Goal: Obtain resource: Download file/media

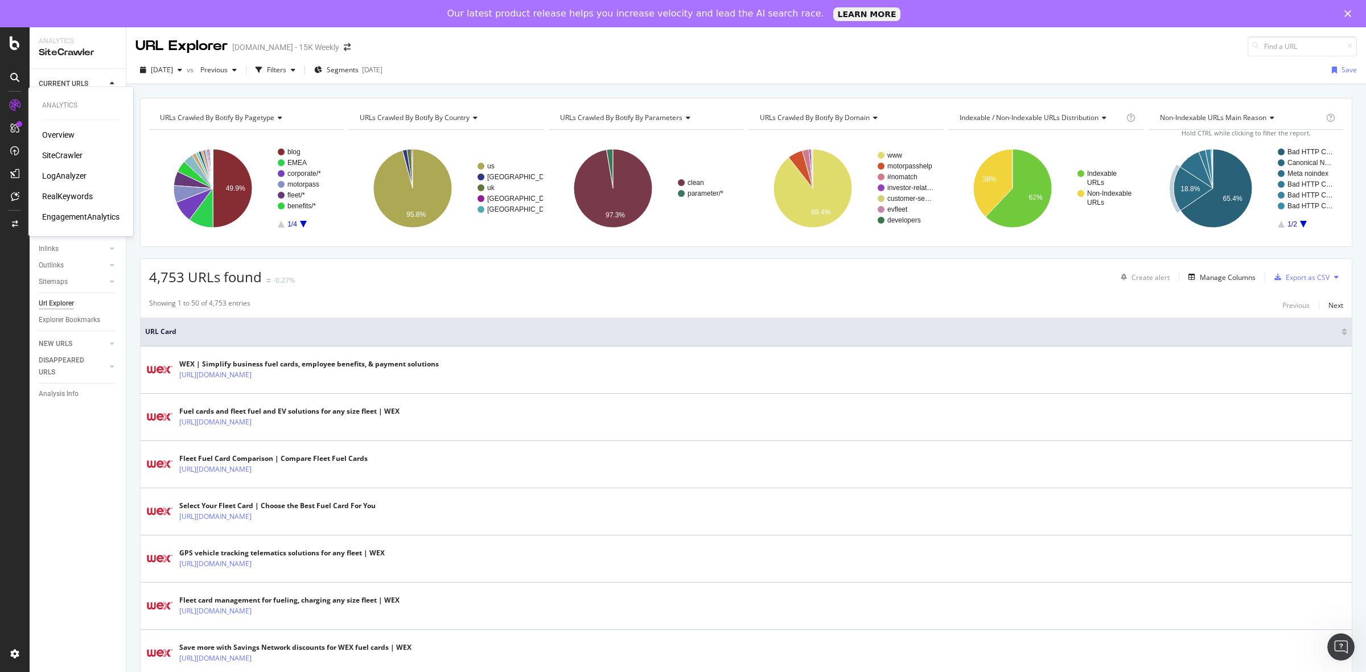
click at [67, 196] on div "RealKeywords" at bounding box center [67, 196] width 51 height 11
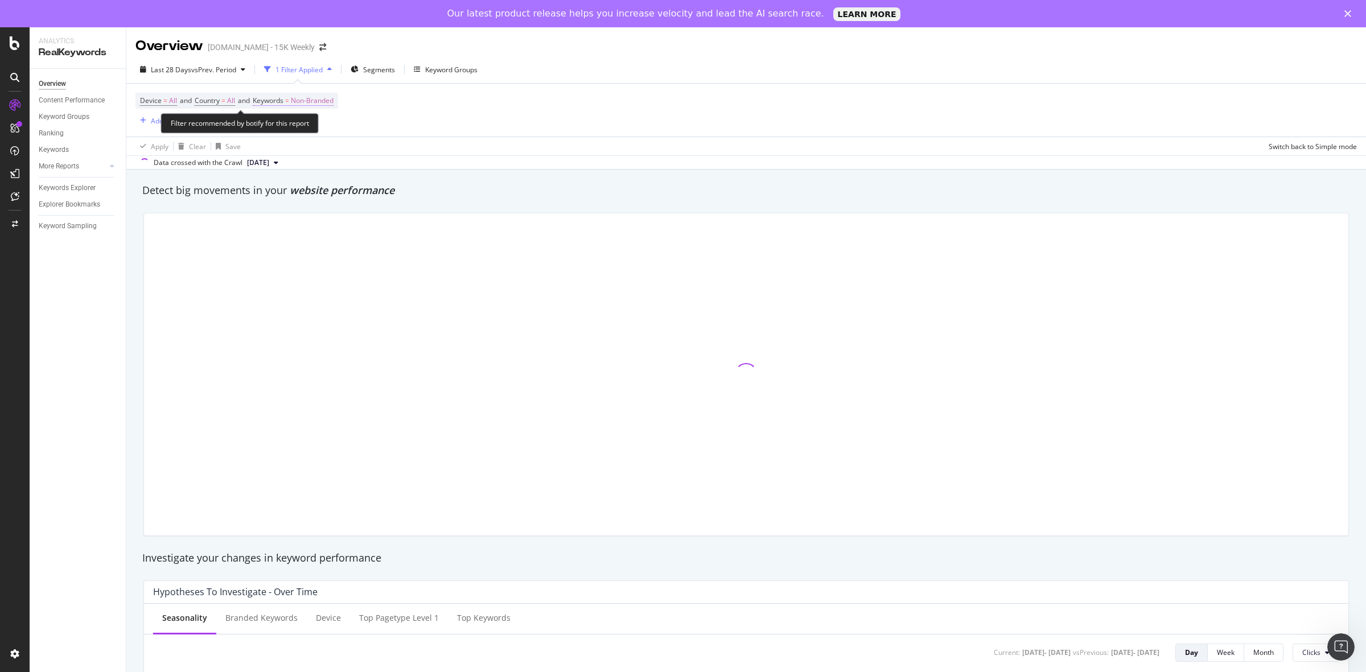
click at [334, 101] on span "Non-Branded" at bounding box center [312, 101] width 43 height 16
click at [310, 131] on span "Non-Branded" at bounding box center [292, 127] width 47 height 10
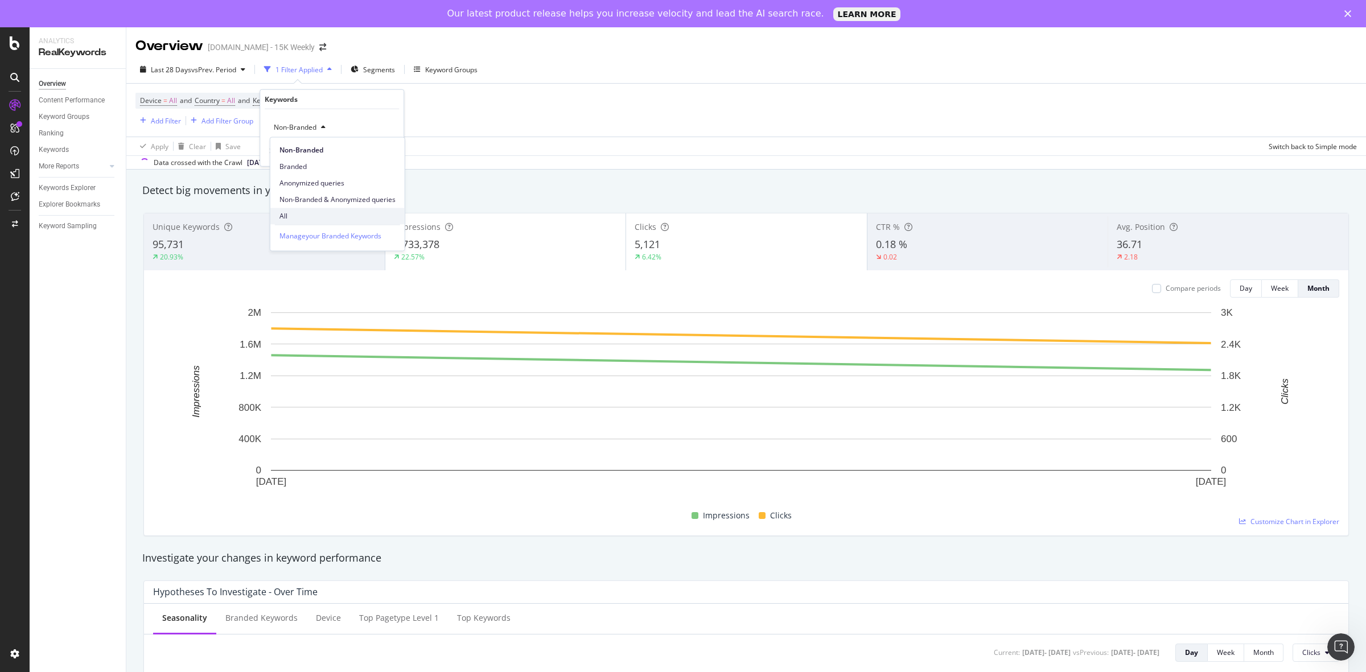
click at [297, 212] on span "All" at bounding box center [337, 216] width 116 height 10
click at [385, 151] on div "Apply" at bounding box center [386, 151] width 18 height 10
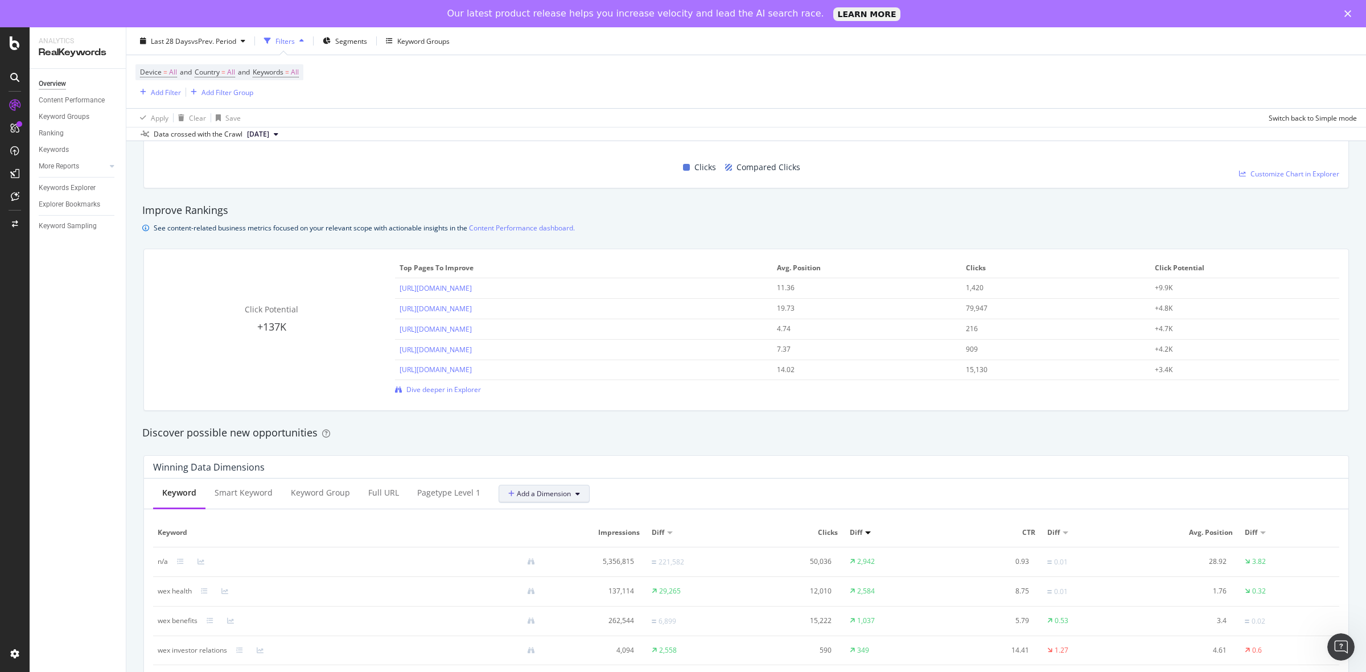
scroll to position [783, 0]
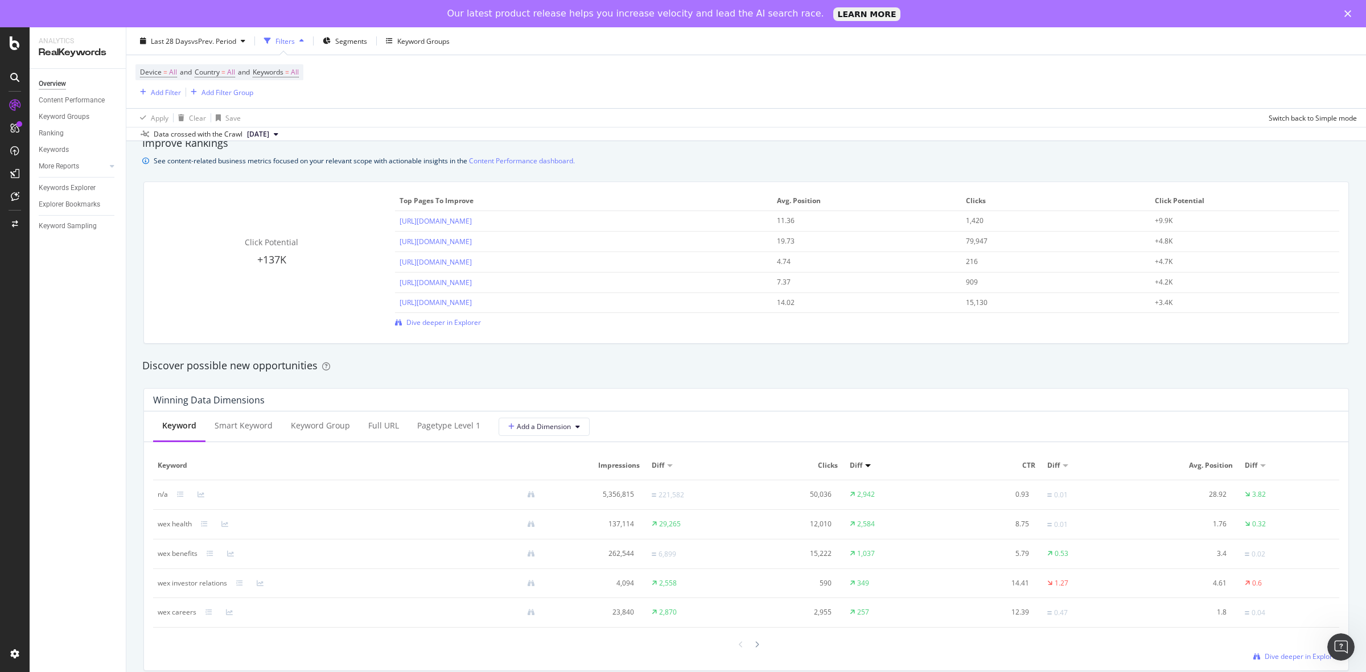
drag, startPoint x: 63, startPoint y: 191, endPoint x: 122, endPoint y: 198, distance: 59.6
click at [63, 191] on div "Keywords Explorer" at bounding box center [67, 188] width 57 height 12
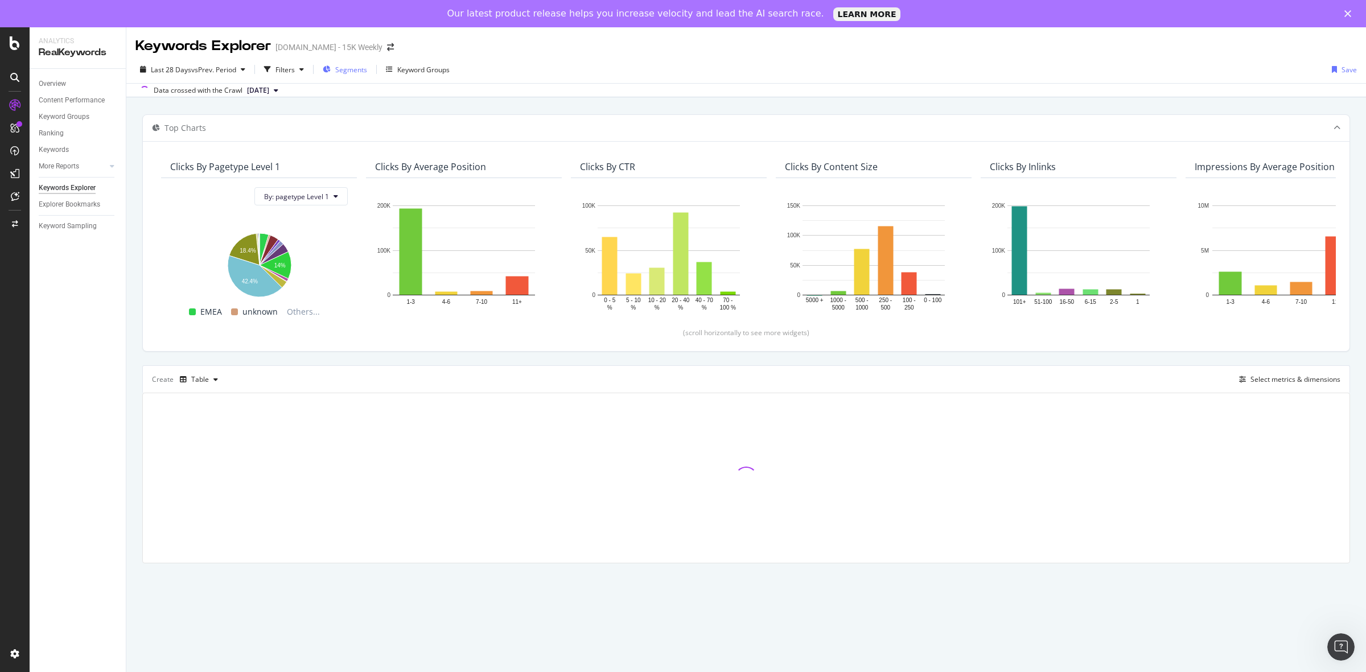
click at [356, 65] on span "Segments" at bounding box center [351, 70] width 32 height 10
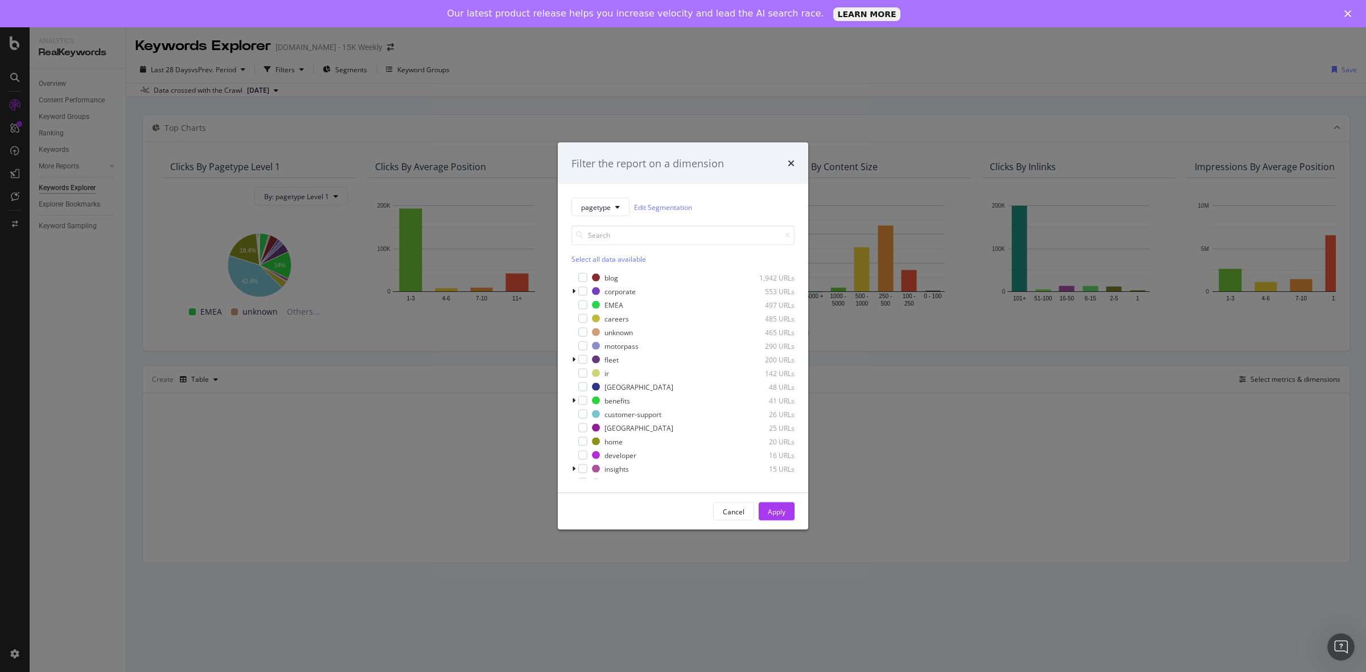
click at [345, 125] on div "Filter the report on a dimension pagetype Edit Segmentation Select all data ava…" at bounding box center [683, 336] width 1366 height 672
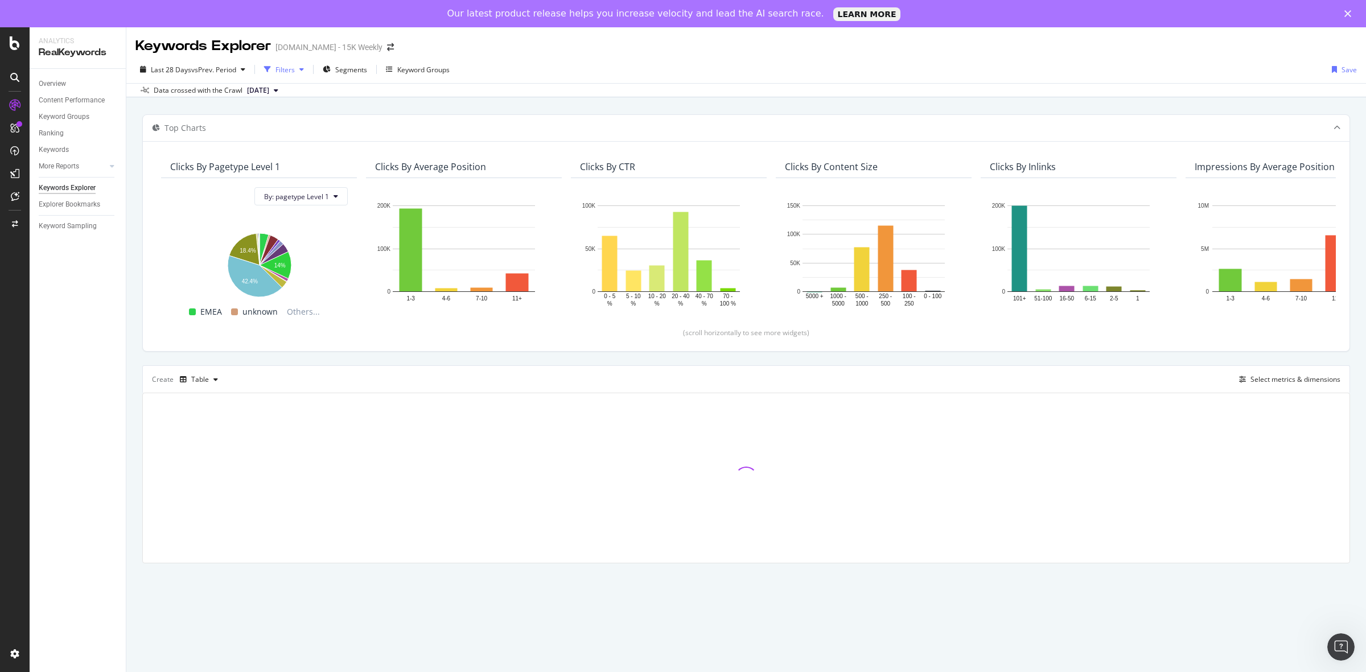
click at [286, 63] on div "Filters" at bounding box center [284, 69] width 49 height 17
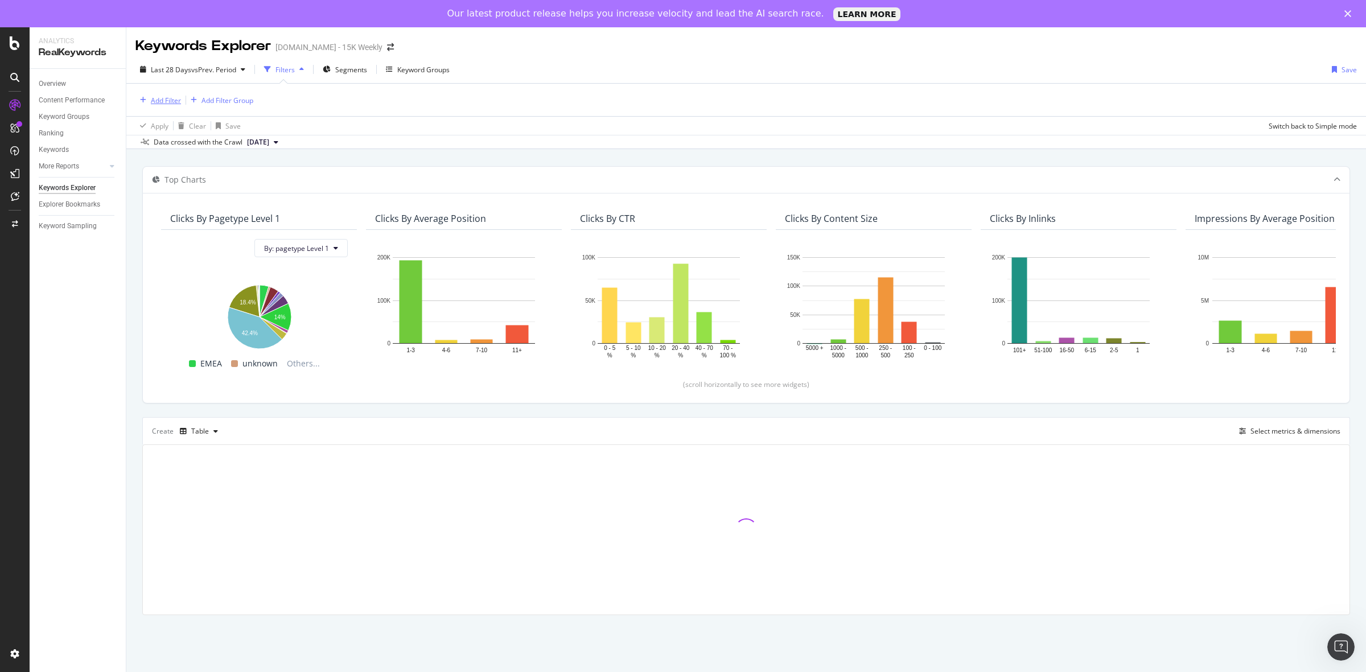
click at [163, 102] on div "Add Filter" at bounding box center [166, 101] width 30 height 10
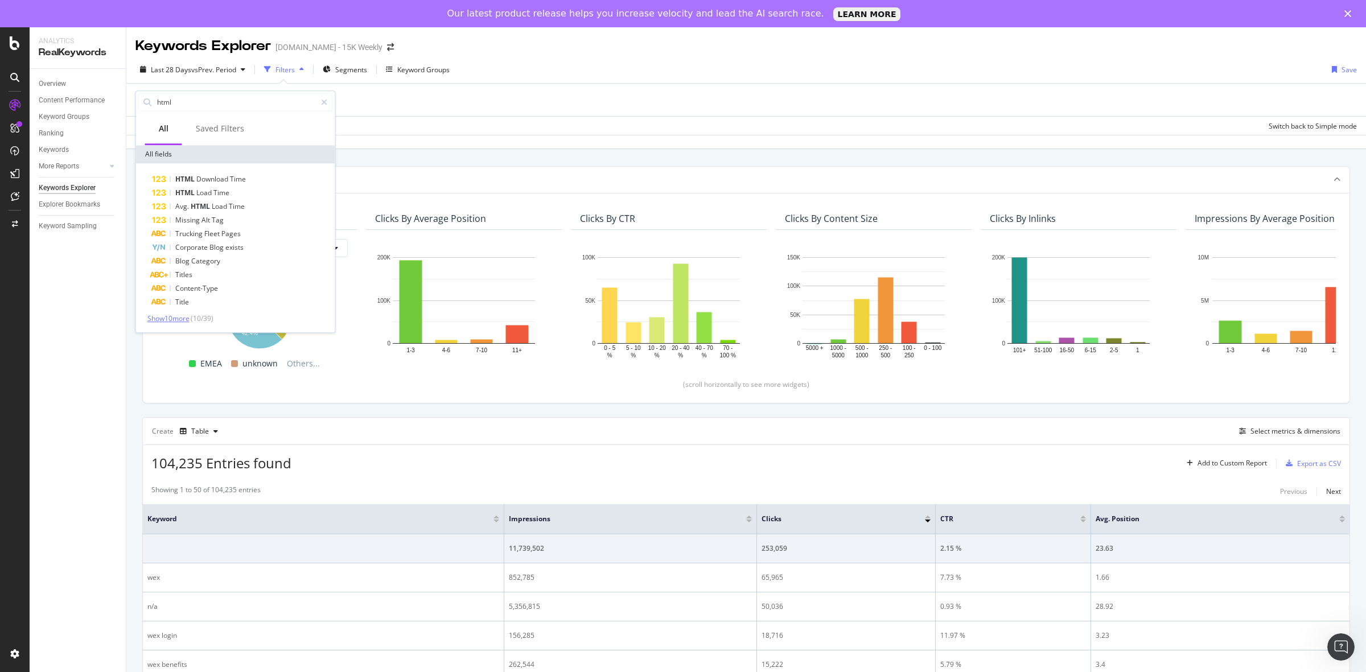
click at [186, 316] on span "Show 10 more" at bounding box center [168, 319] width 42 height 10
type input "extract"
click at [237, 216] on div "Blog Category" at bounding box center [242, 220] width 181 height 14
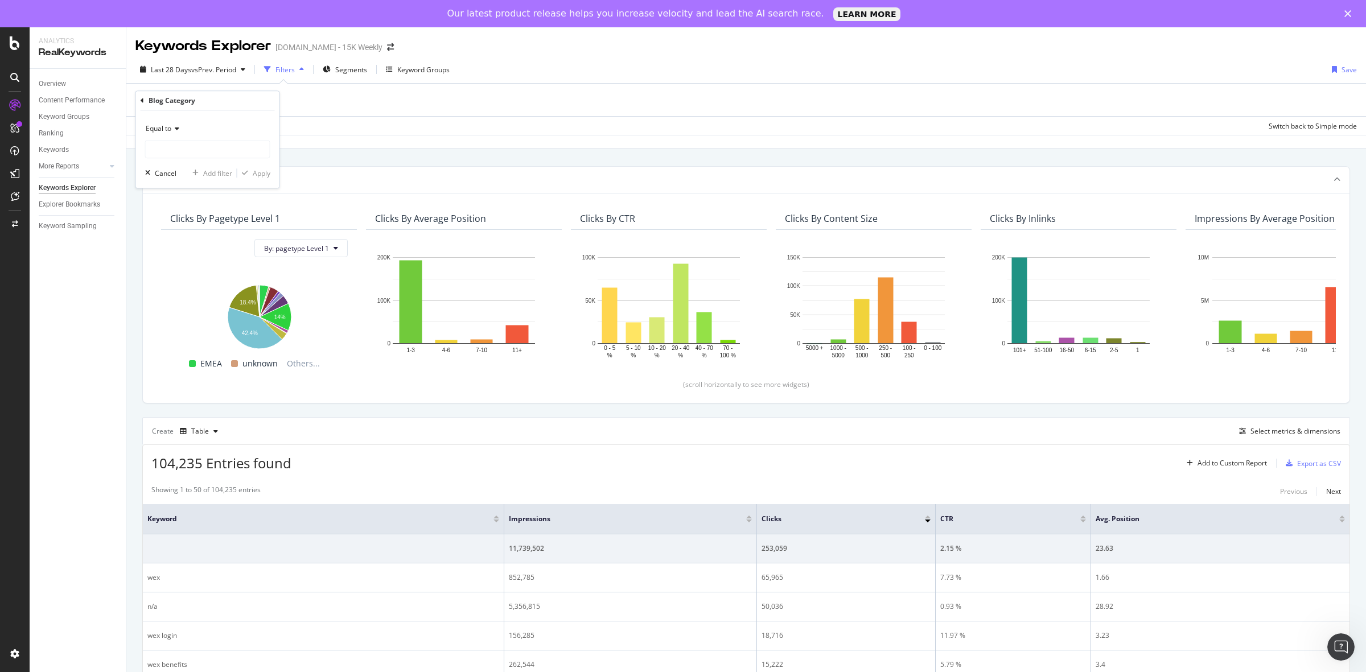
click at [186, 129] on div "Equal to" at bounding box center [207, 129] width 125 height 18
click at [219, 120] on div "Equal to" at bounding box center [207, 129] width 125 height 18
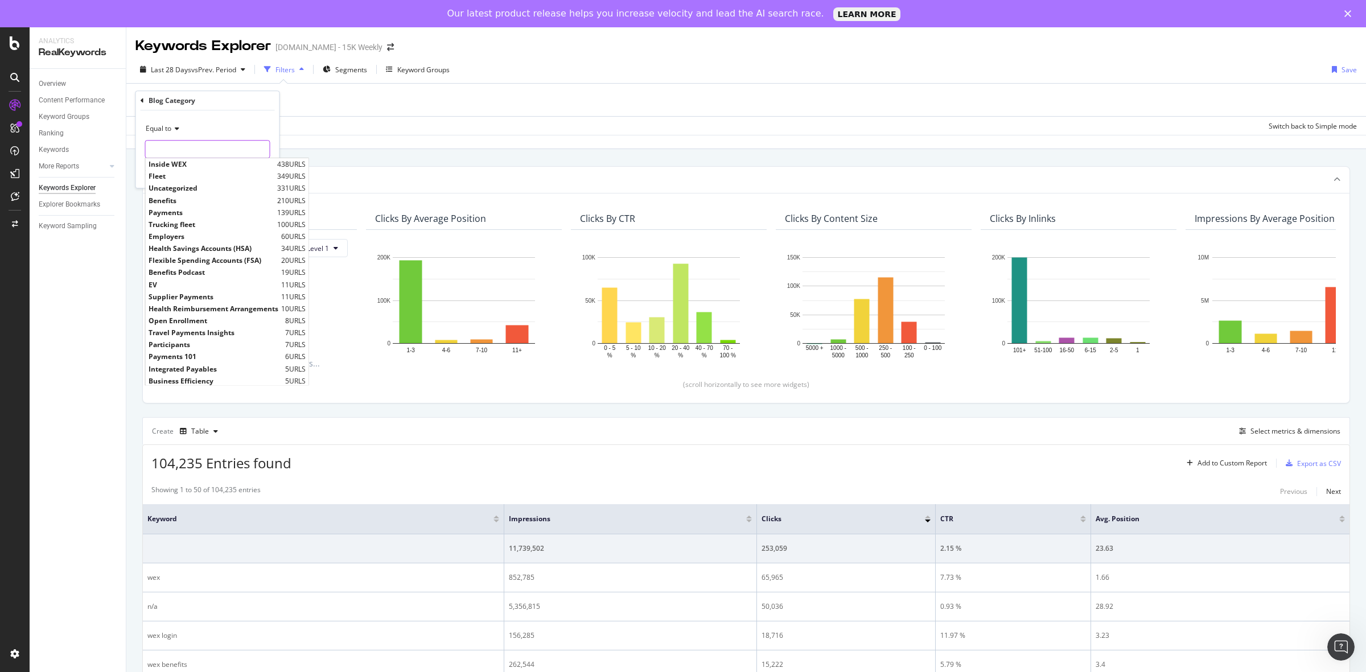
click at [190, 158] on div "Inside WEX 438 URLS Fleet 349 URLS Uncategorized 331 URLS Benefits 210 URLS Pay…" at bounding box center [207, 149] width 125 height 18
click at [305, 108] on div "Add Filter Add Filter Group" at bounding box center [746, 100] width 1222 height 32
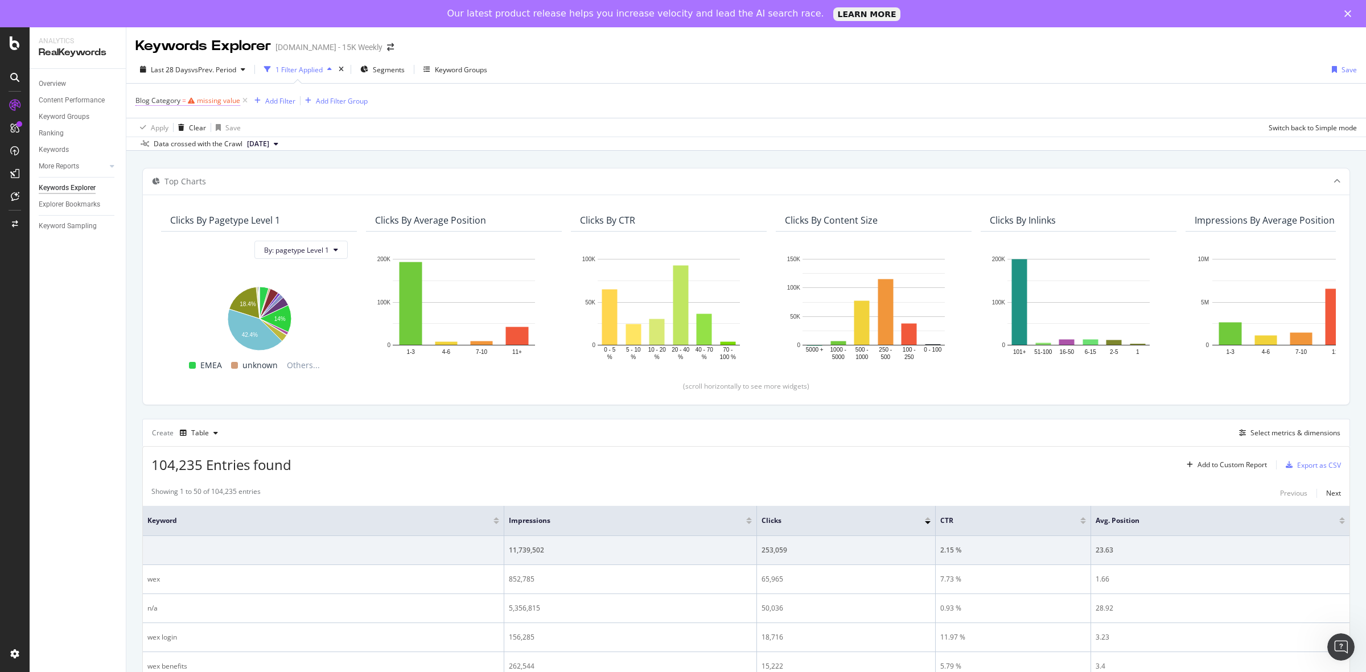
click at [168, 104] on span "Blog Category" at bounding box center [157, 101] width 45 height 10
click at [137, 90] on div "Blog Category Equal to Cancel Add filter Apply" at bounding box center [207, 138] width 143 height 97
click at [141, 97] on icon at bounding box center [142, 99] width 3 height 7
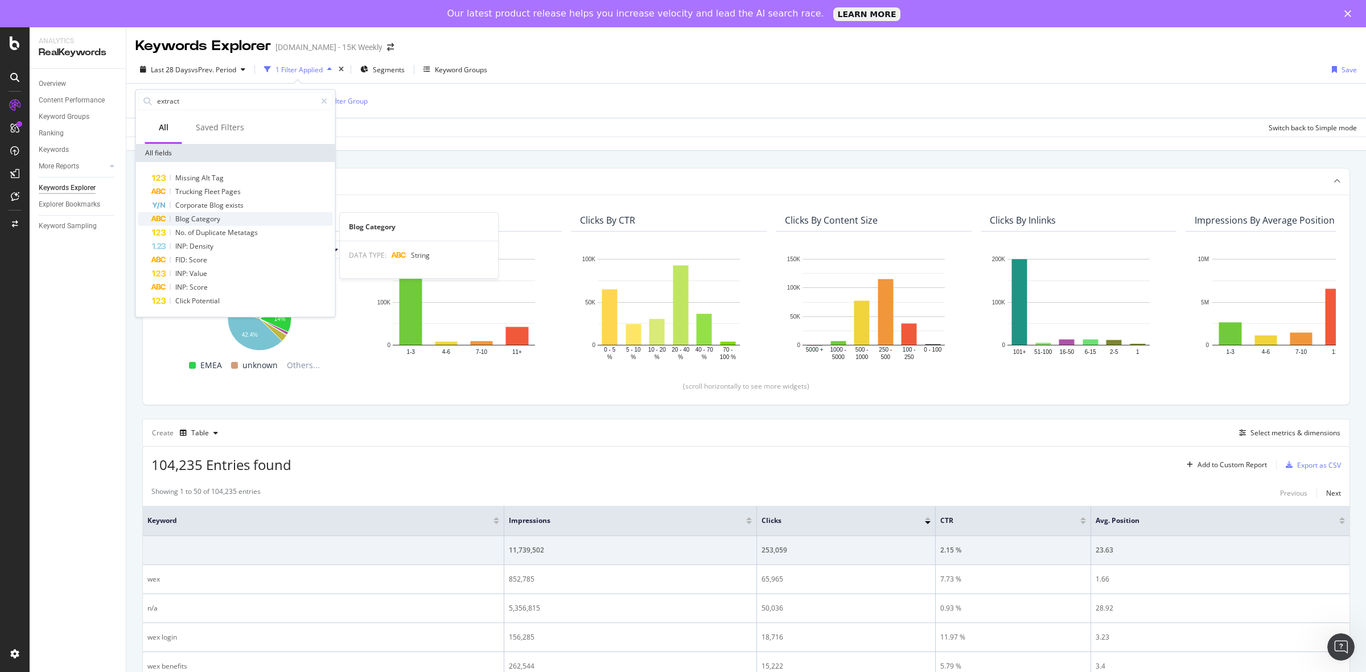
click at [236, 218] on div "Blog Category" at bounding box center [242, 219] width 181 height 14
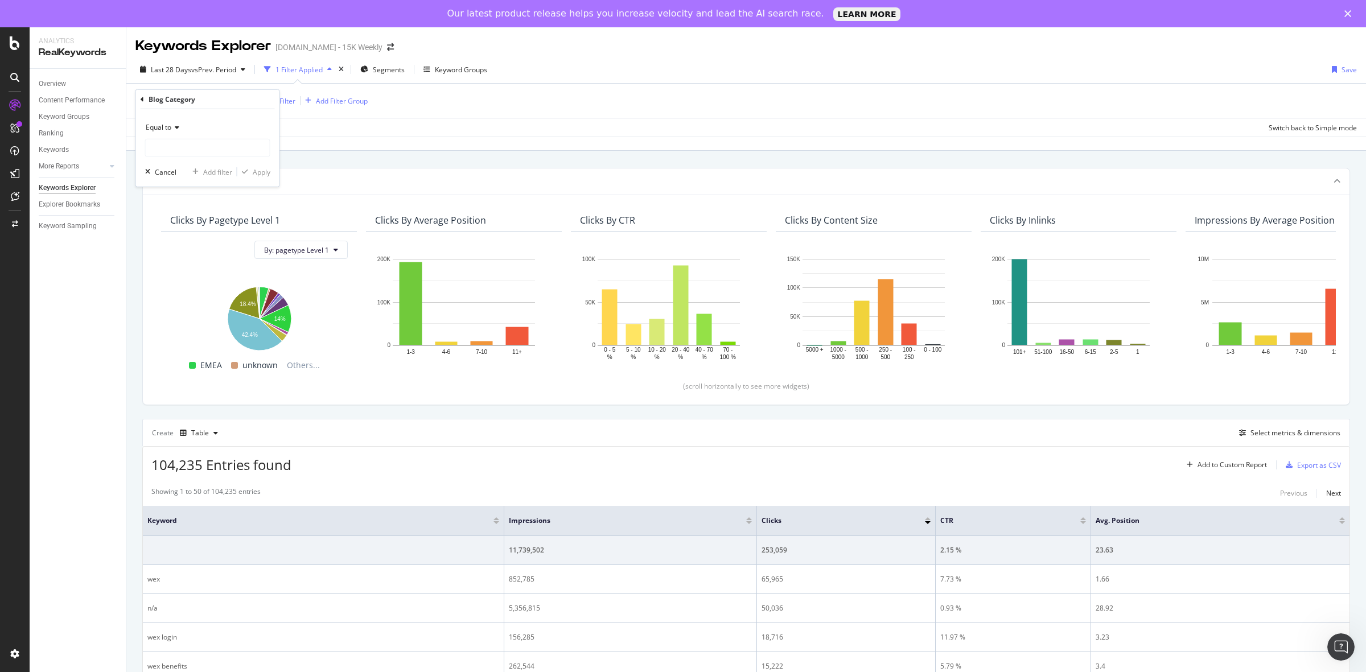
click at [171, 126] on span "Equal to" at bounding box center [159, 127] width 26 height 10
click at [208, 124] on div "Equal to" at bounding box center [207, 127] width 125 height 18
click at [205, 154] on input "text" at bounding box center [208, 148] width 124 height 18
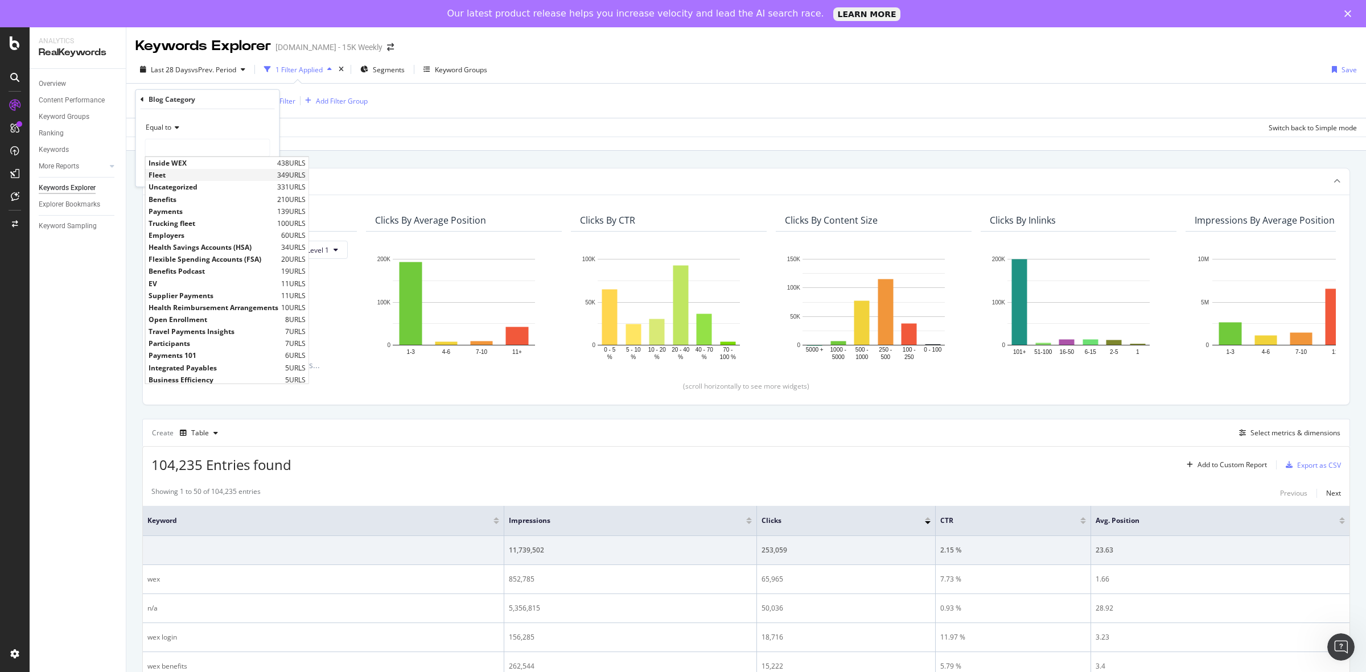
click at [191, 175] on span "Fleet" at bounding box center [212, 175] width 126 height 10
type input "Fleet"
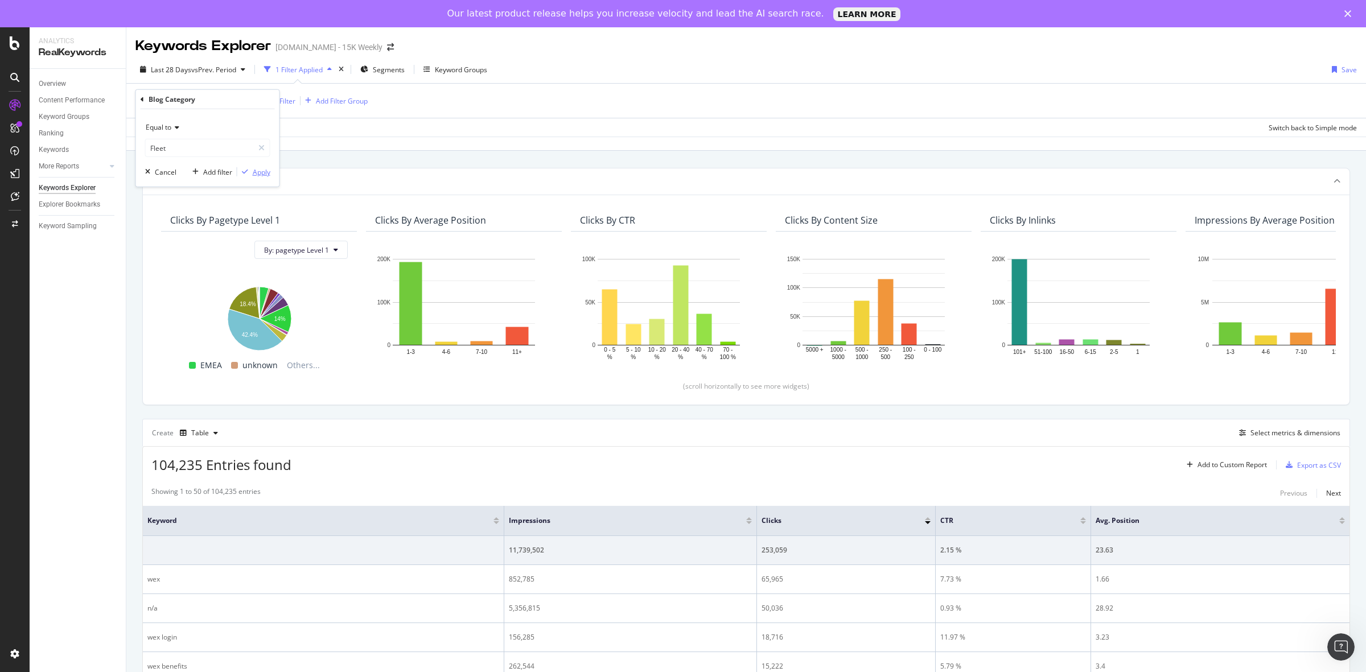
click at [265, 172] on div "Apply" at bounding box center [262, 172] width 18 height 10
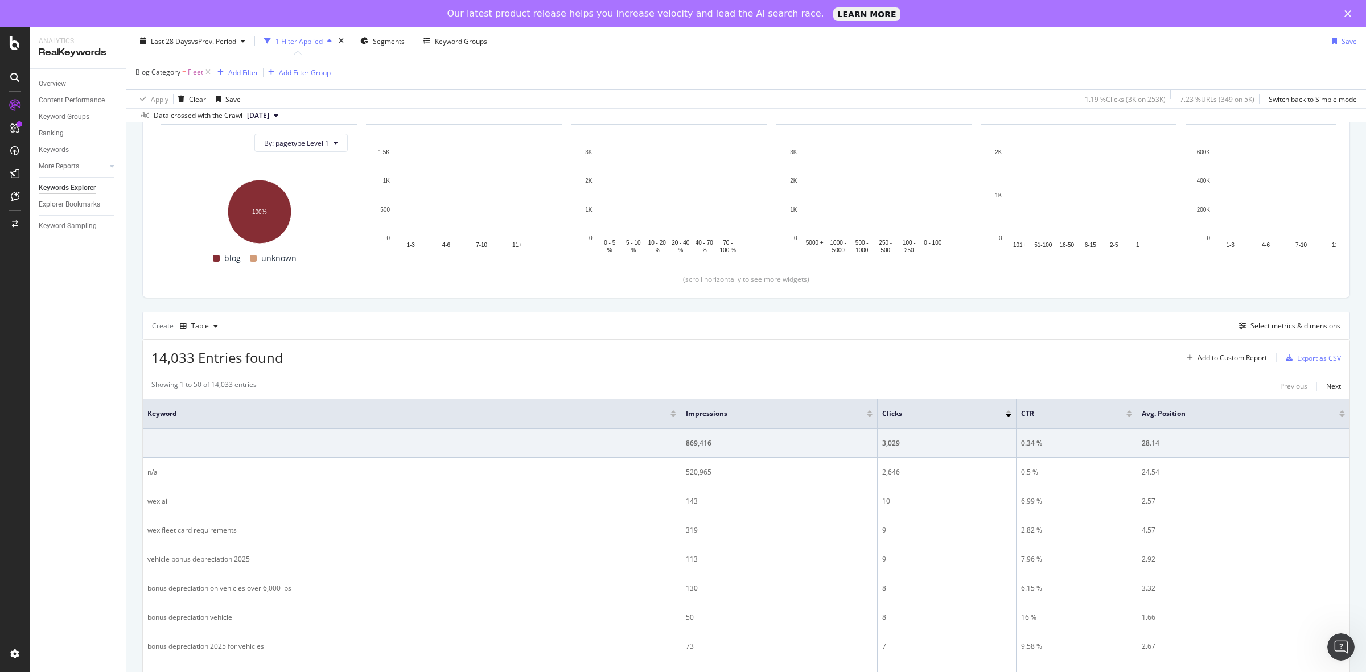
scroll to position [142, 0]
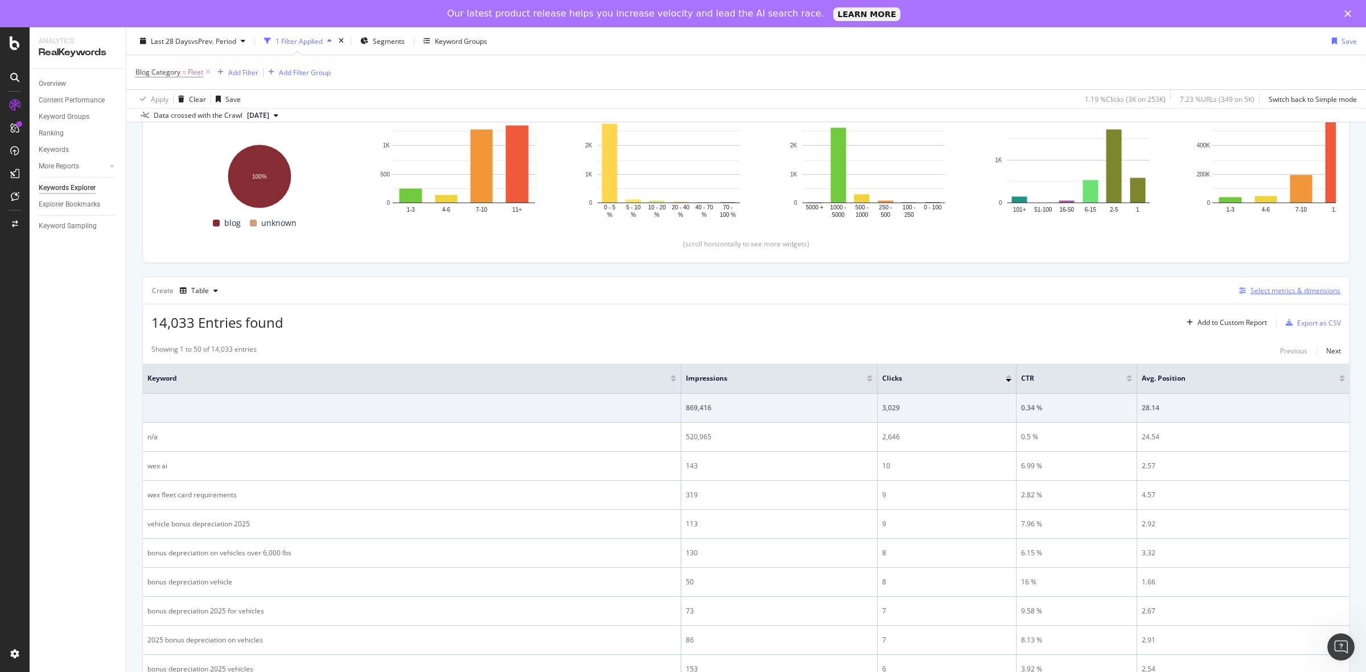
click at [1261, 291] on div "Select metrics & dimensions" at bounding box center [1296, 291] width 90 height 10
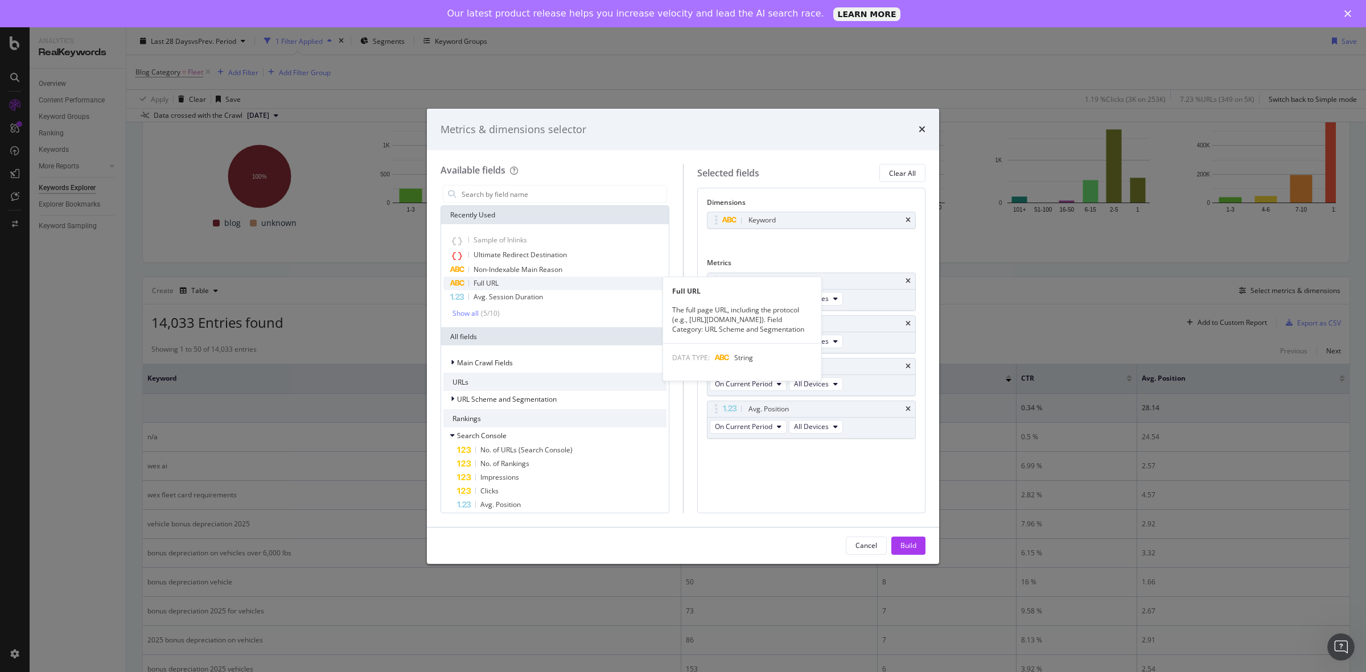
click at [496, 288] on div "Full URL" at bounding box center [554, 284] width 223 height 14
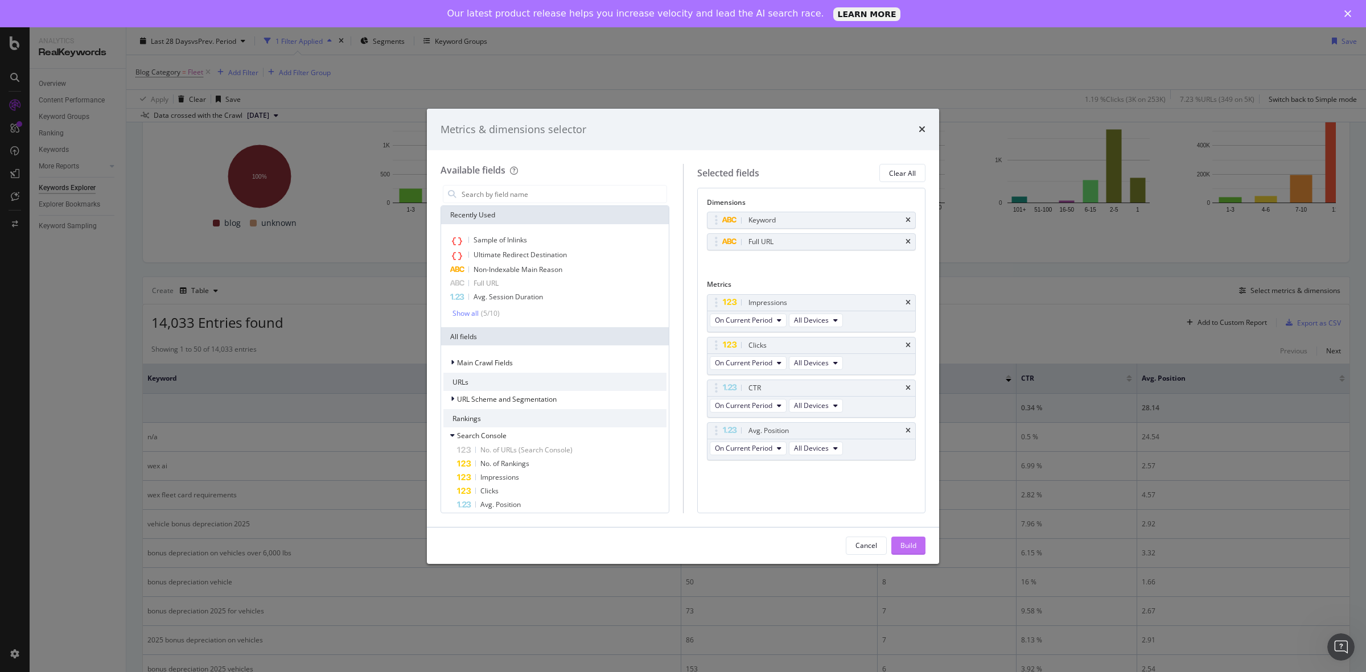
click at [905, 537] on div "Build" at bounding box center [909, 545] width 16 height 17
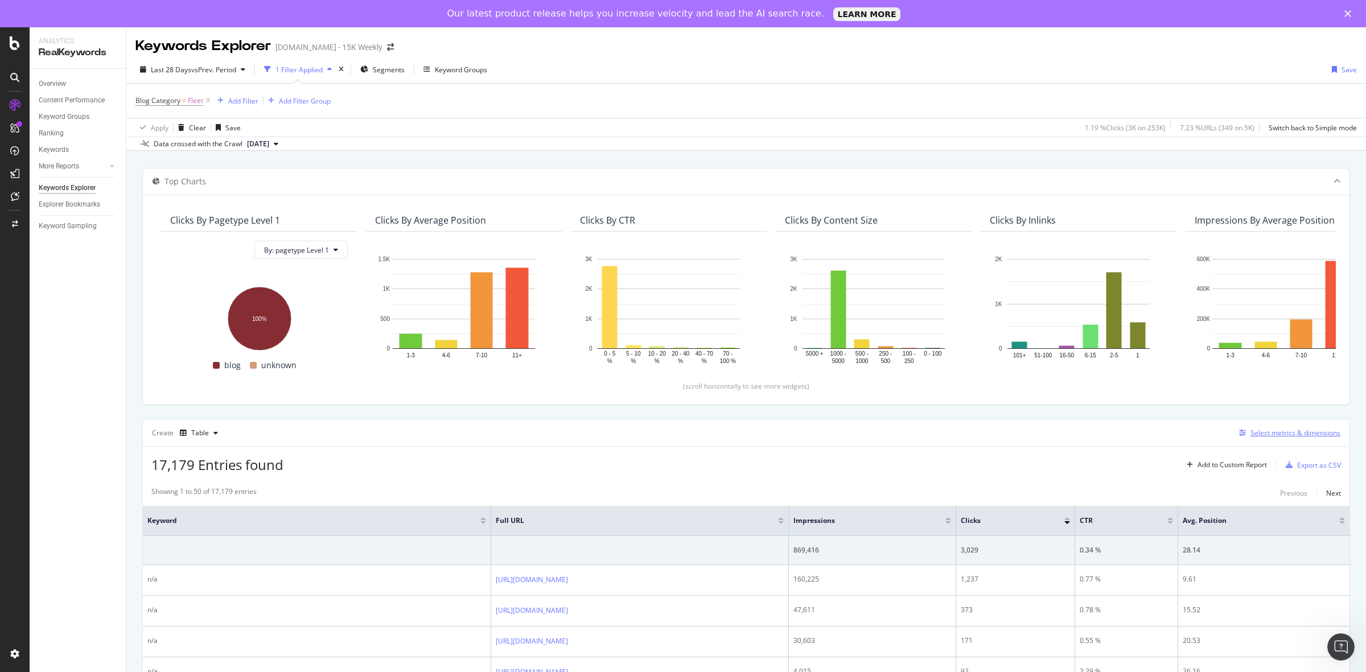
click at [1248, 427] on button "Select metrics & dimensions" at bounding box center [1288, 433] width 106 height 14
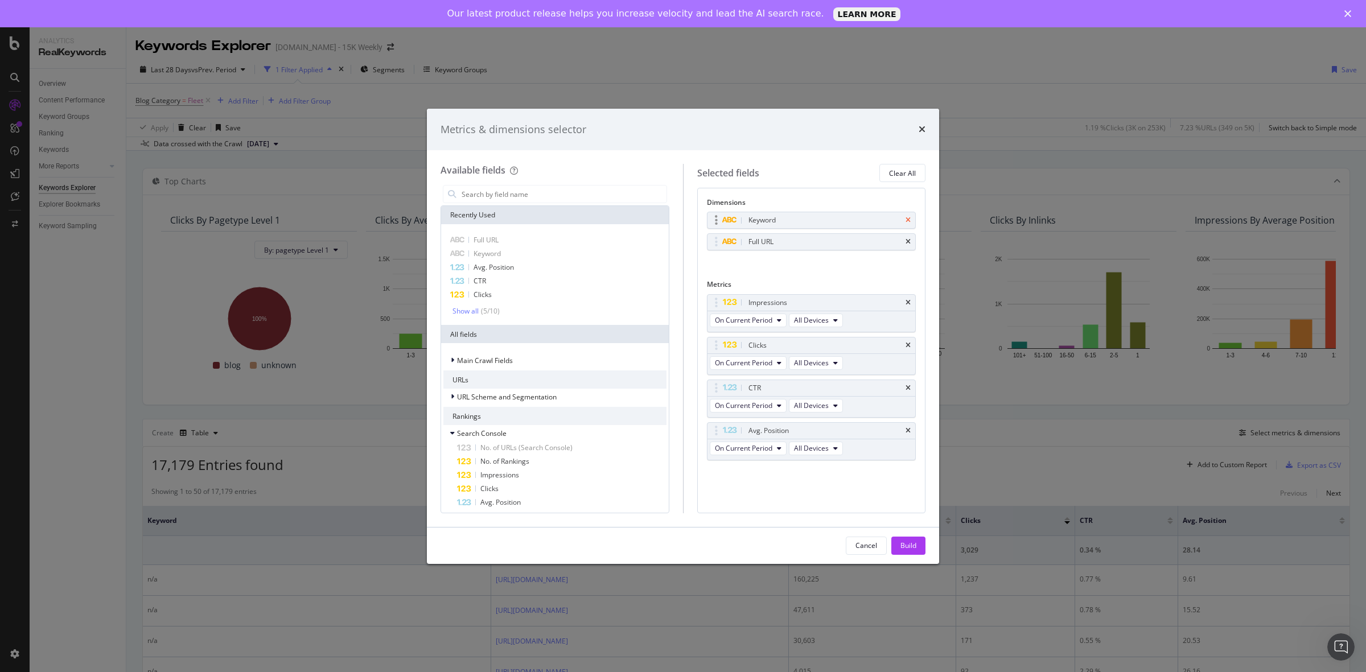
click at [908, 219] on icon "times" at bounding box center [908, 220] width 5 height 7
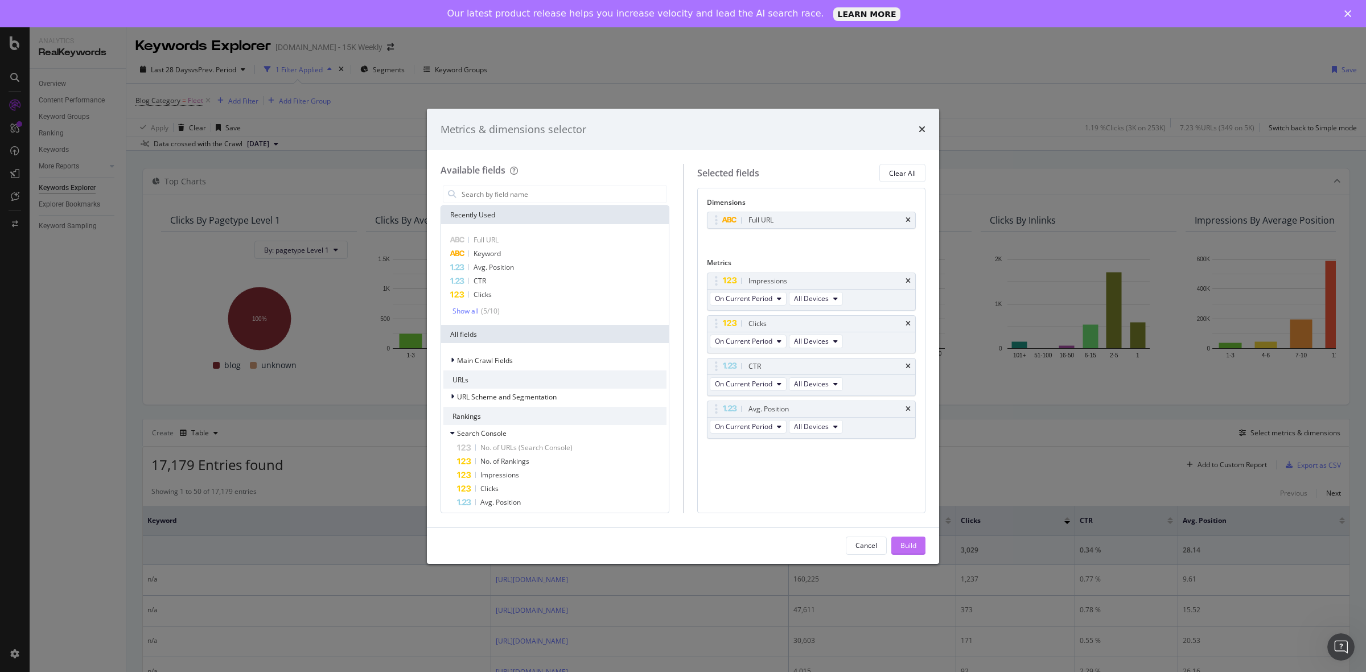
click at [910, 544] on div "Build" at bounding box center [909, 546] width 16 height 10
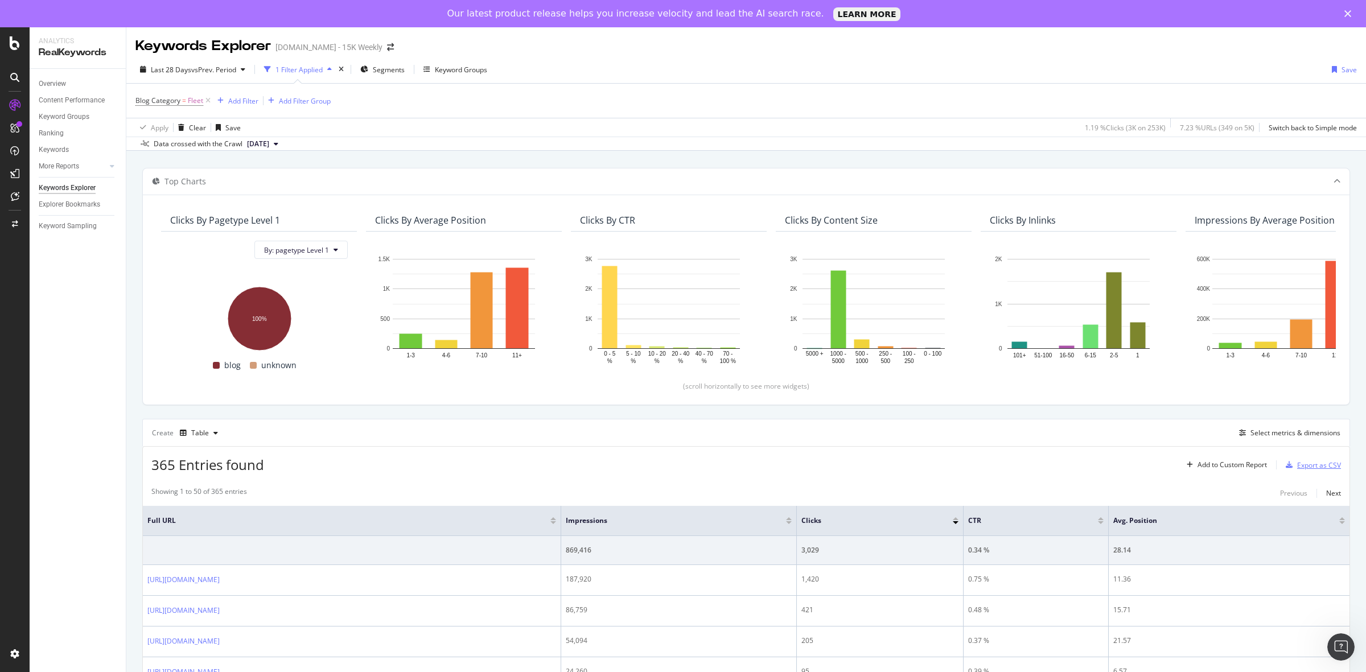
click at [1308, 464] on div "Export as CSV" at bounding box center [1319, 466] width 44 height 10
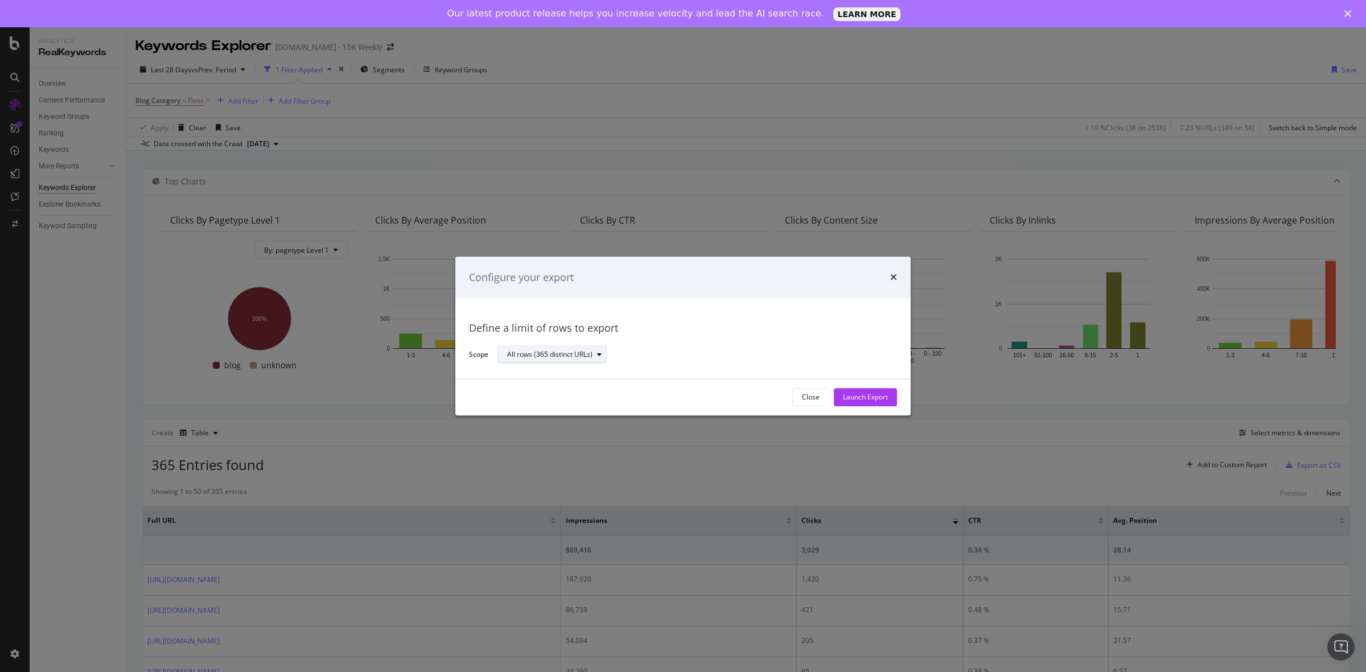
click at [585, 356] on div "All rows (365 distinct URLs)" at bounding box center [549, 355] width 85 height 7
click at [559, 394] on div "Define a limit" at bounding box center [558, 392] width 110 height 14
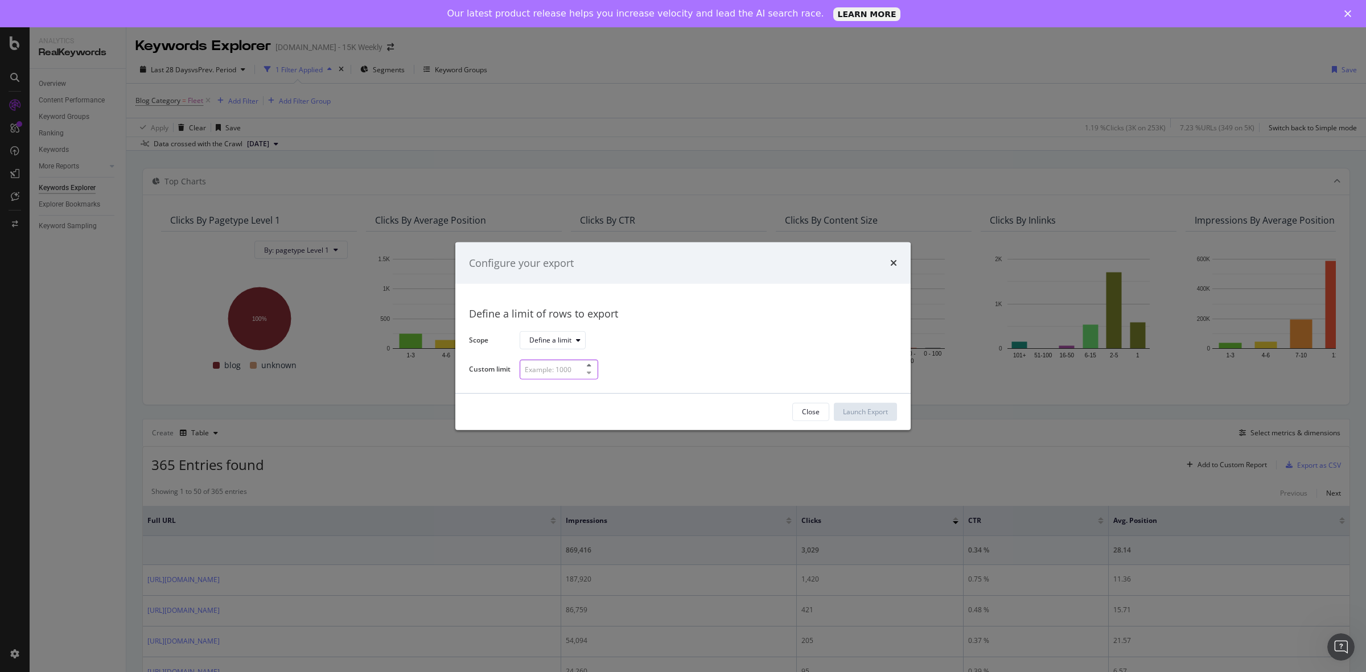
click at [564, 374] on input "modal" at bounding box center [559, 370] width 79 height 20
drag, startPoint x: 542, startPoint y: 372, endPoint x: 521, endPoint y: 372, distance: 20.5
click at [521, 372] on input "150" at bounding box center [559, 370] width 79 height 20
type input "50"
click at [870, 416] on div "Launch Export" at bounding box center [865, 412] width 45 height 10
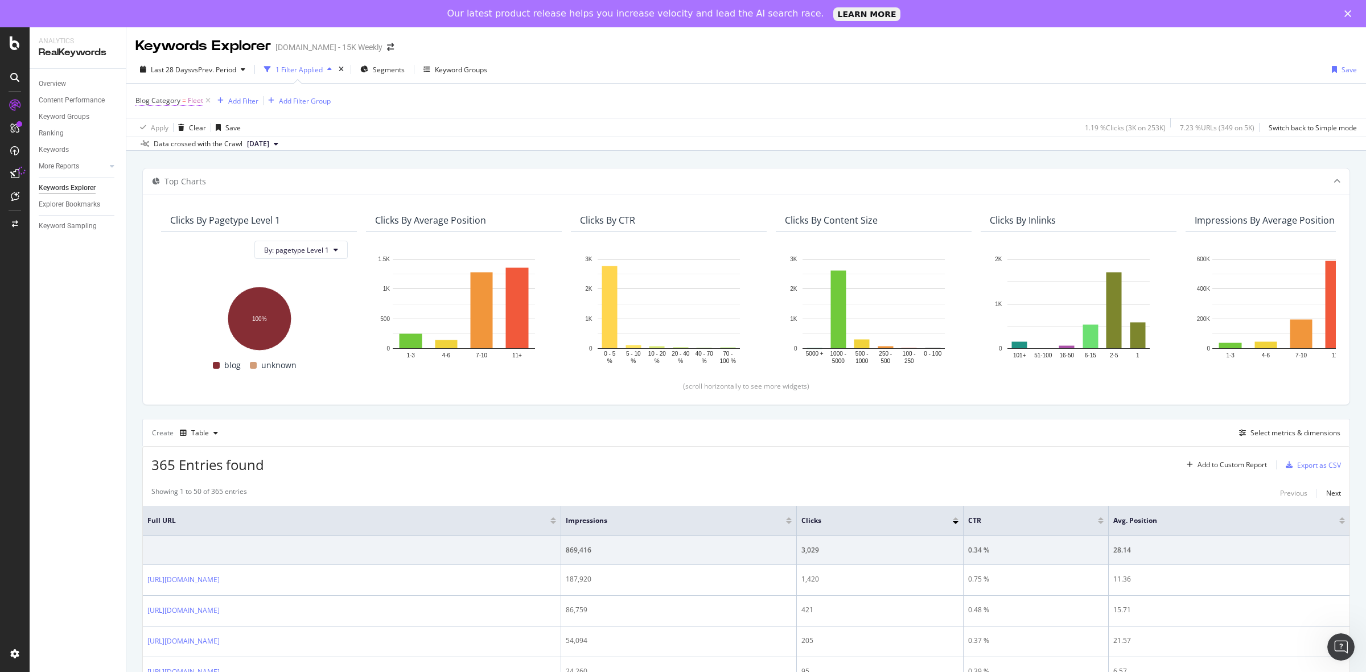
click at [183, 98] on span "=" at bounding box center [184, 101] width 4 height 10
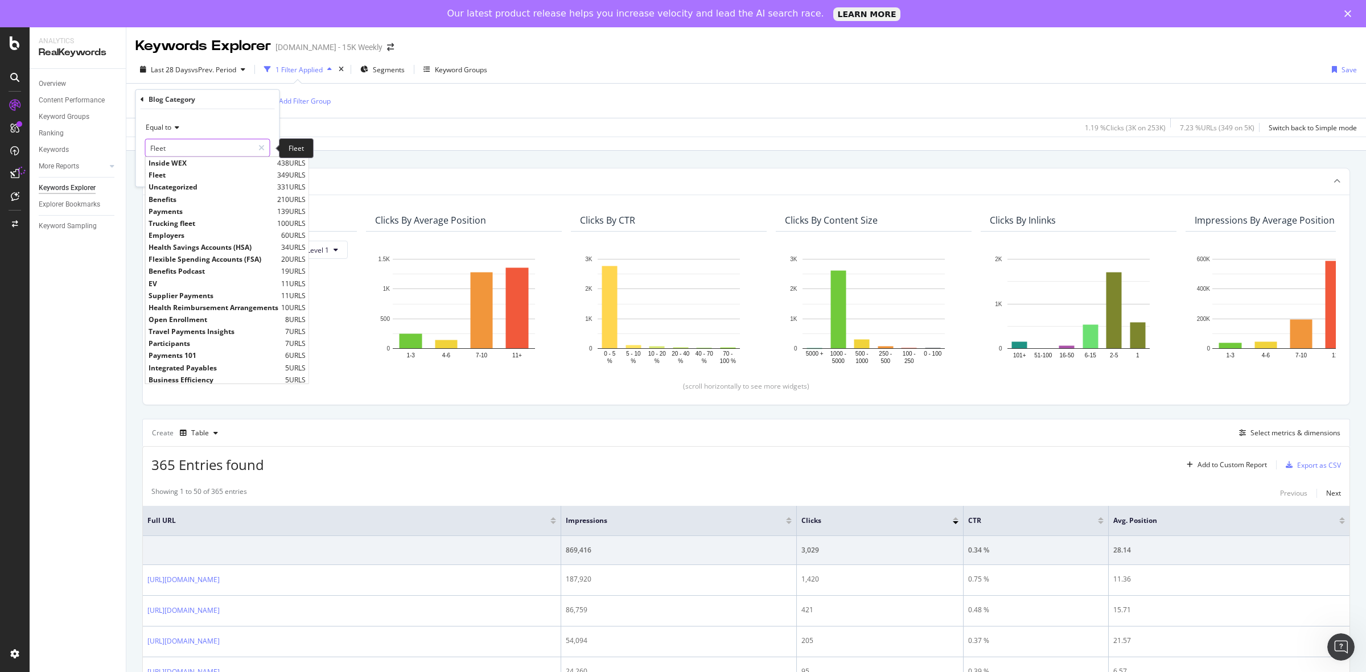
click at [203, 153] on input "Fleet" at bounding box center [200, 148] width 108 height 18
click at [214, 220] on span "Trucking fleet" at bounding box center [212, 224] width 126 height 10
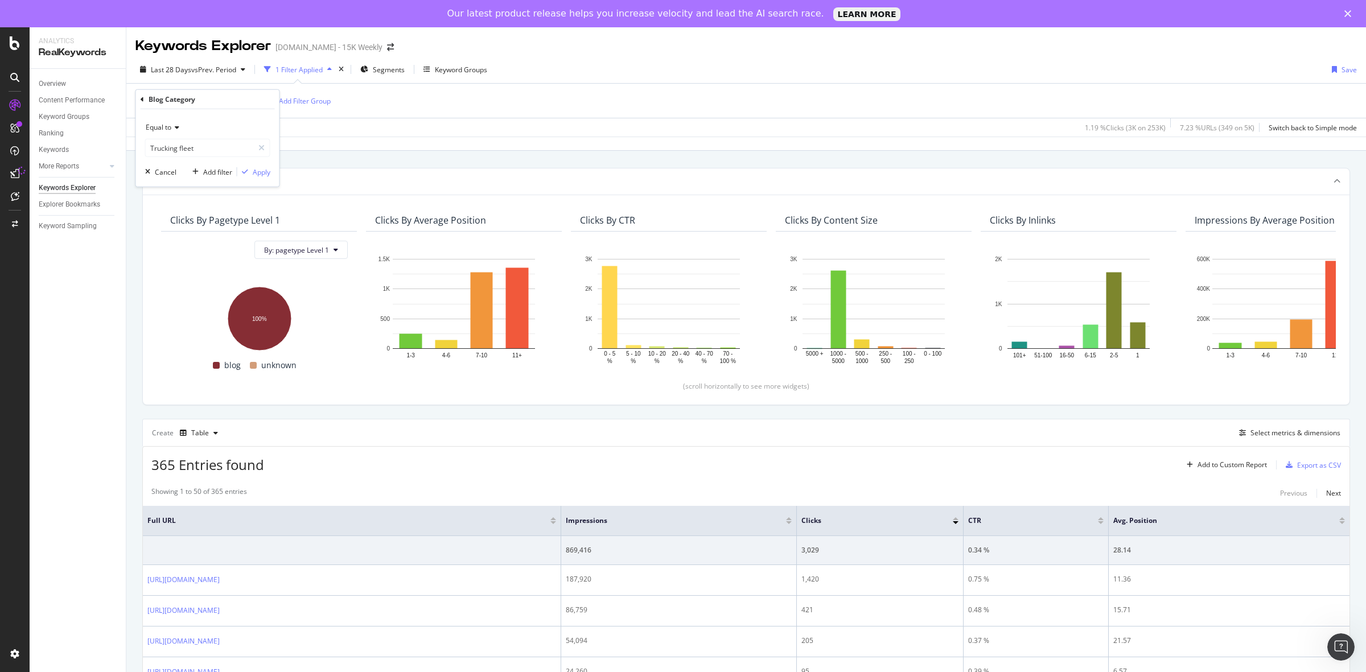
type input "Trucking fleet"
click at [262, 171] on div "Apply" at bounding box center [262, 172] width 18 height 10
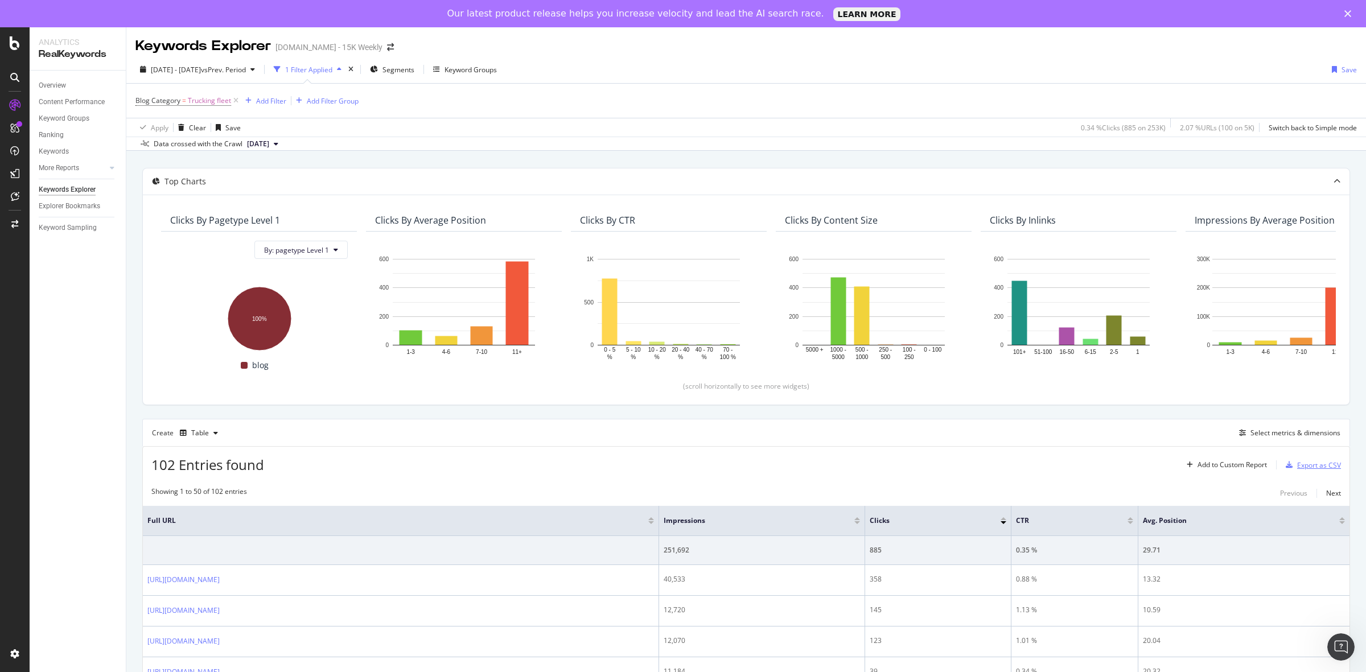
click at [1297, 467] on div "Export as CSV" at bounding box center [1319, 466] width 44 height 10
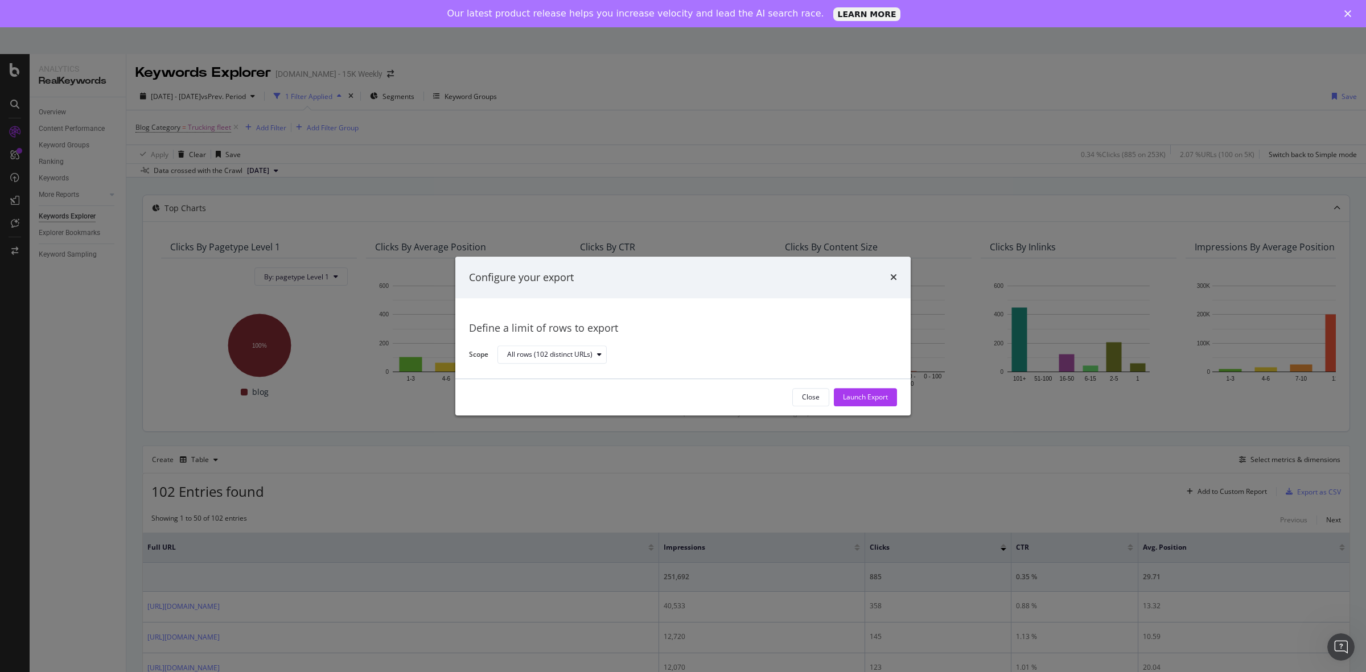
click at [878, 397] on div "Launch Export" at bounding box center [865, 398] width 45 height 10
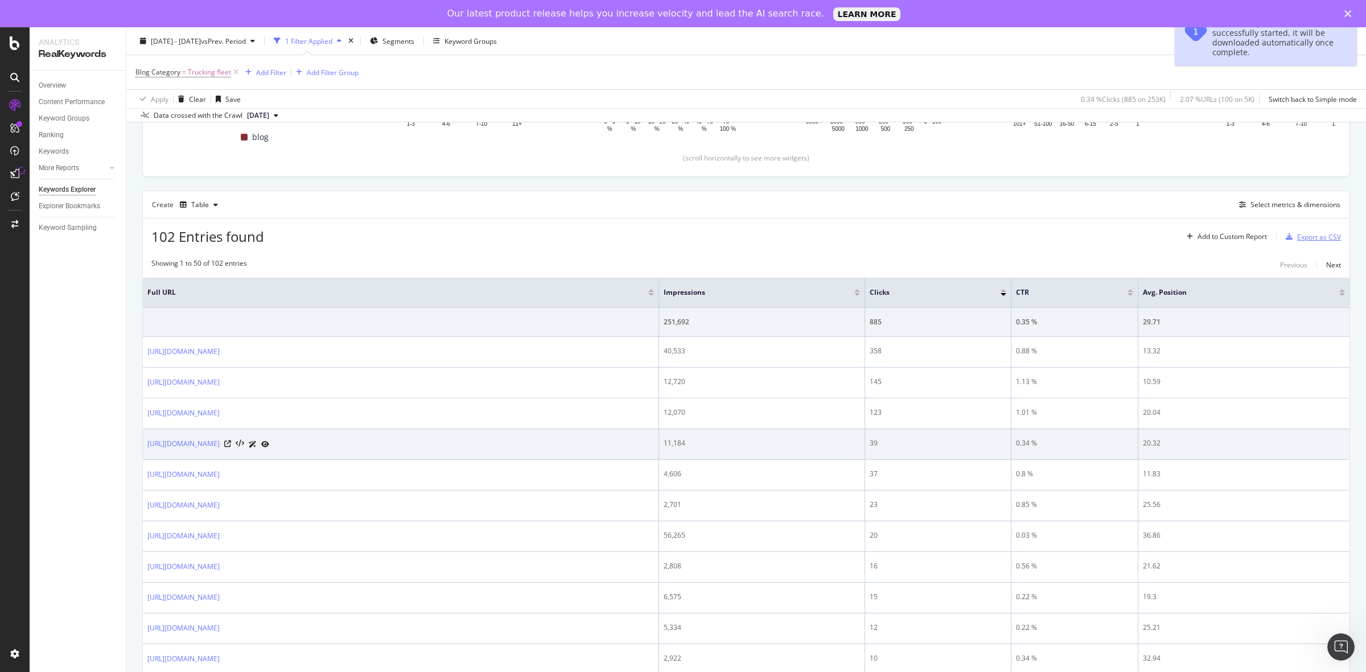
scroll to position [52, 0]
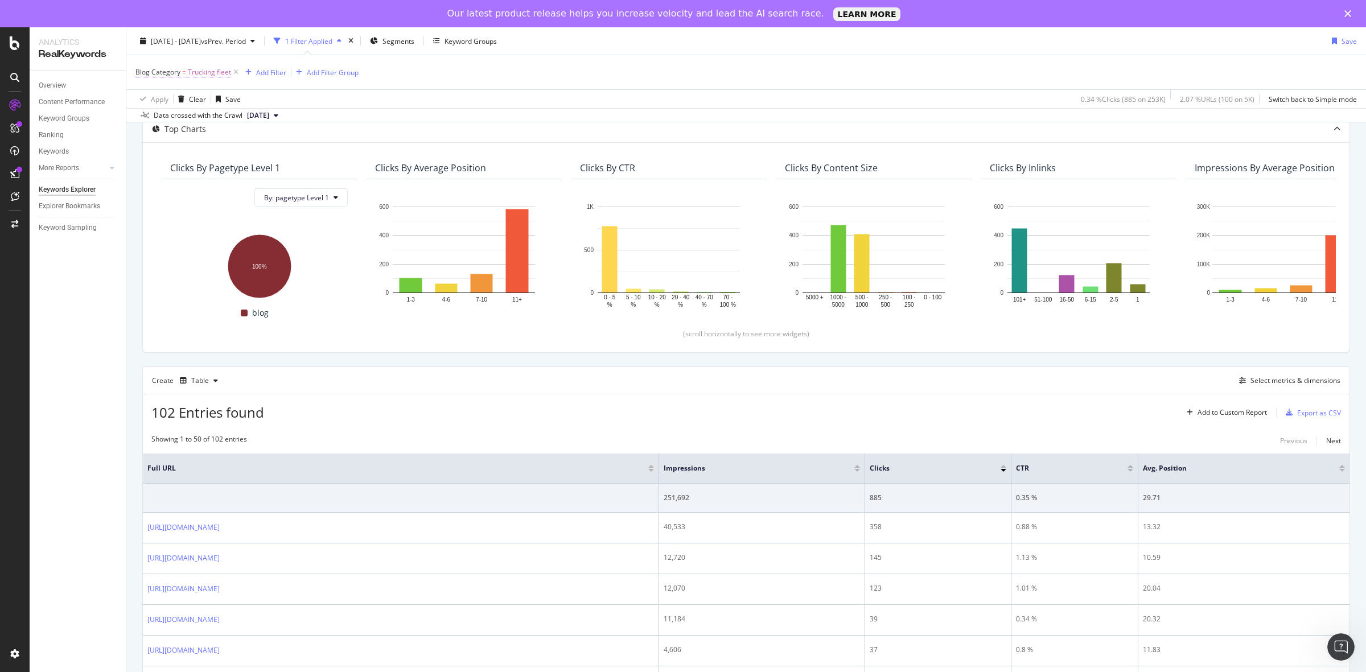
click at [188, 75] on span "Trucking fleet" at bounding box center [209, 72] width 43 height 16
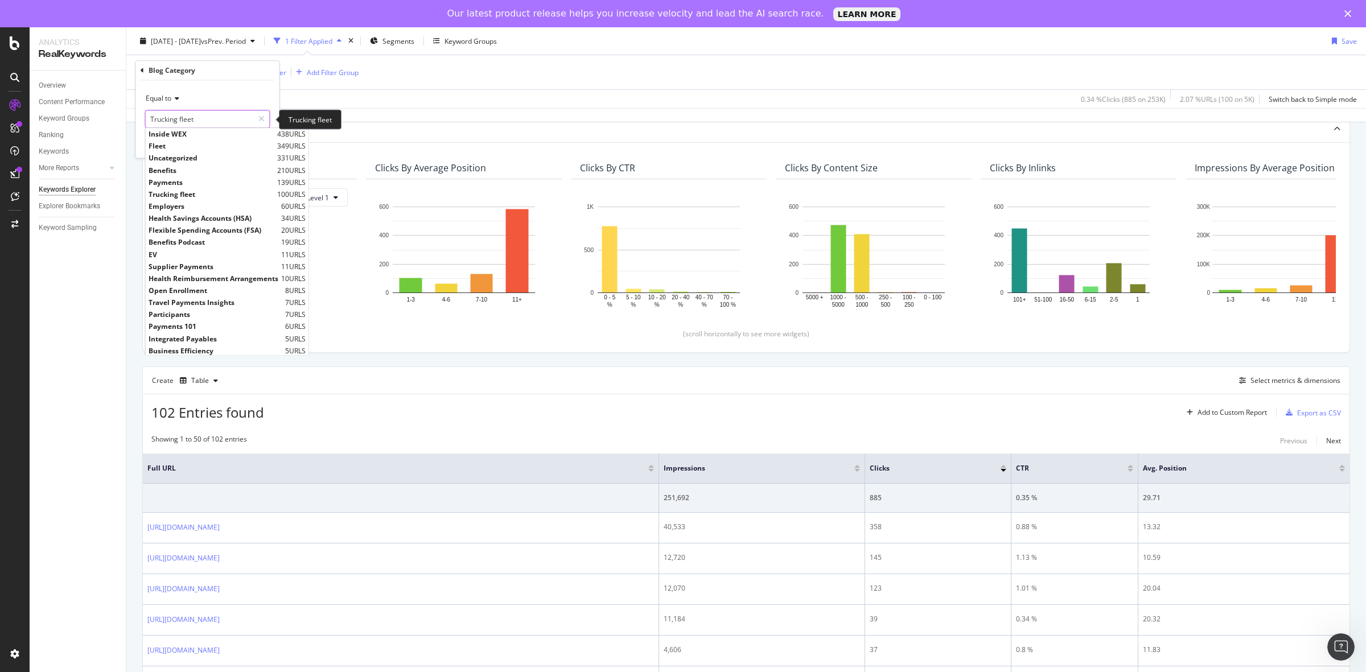
click at [194, 118] on input "Trucking fleet" at bounding box center [200, 119] width 108 height 18
click at [191, 169] on span "Benefits" at bounding box center [212, 171] width 126 height 10
type input "Benefits"
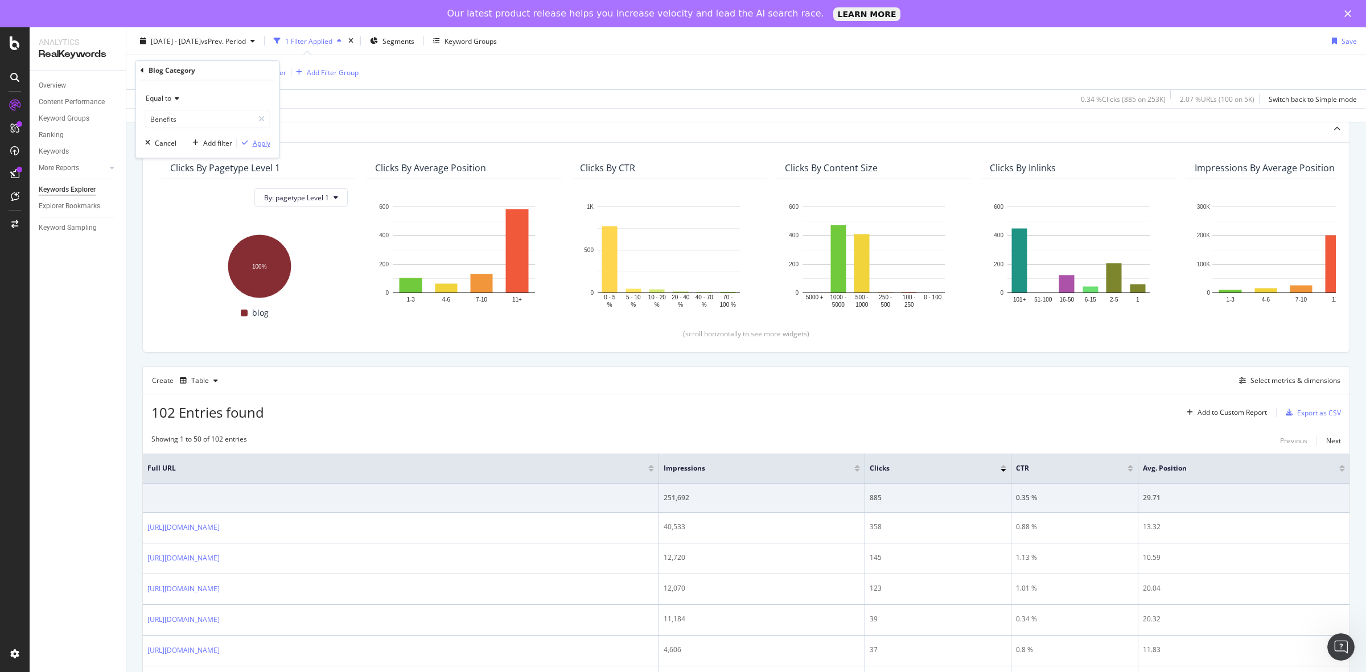
click at [259, 145] on div "Apply" at bounding box center [262, 143] width 18 height 10
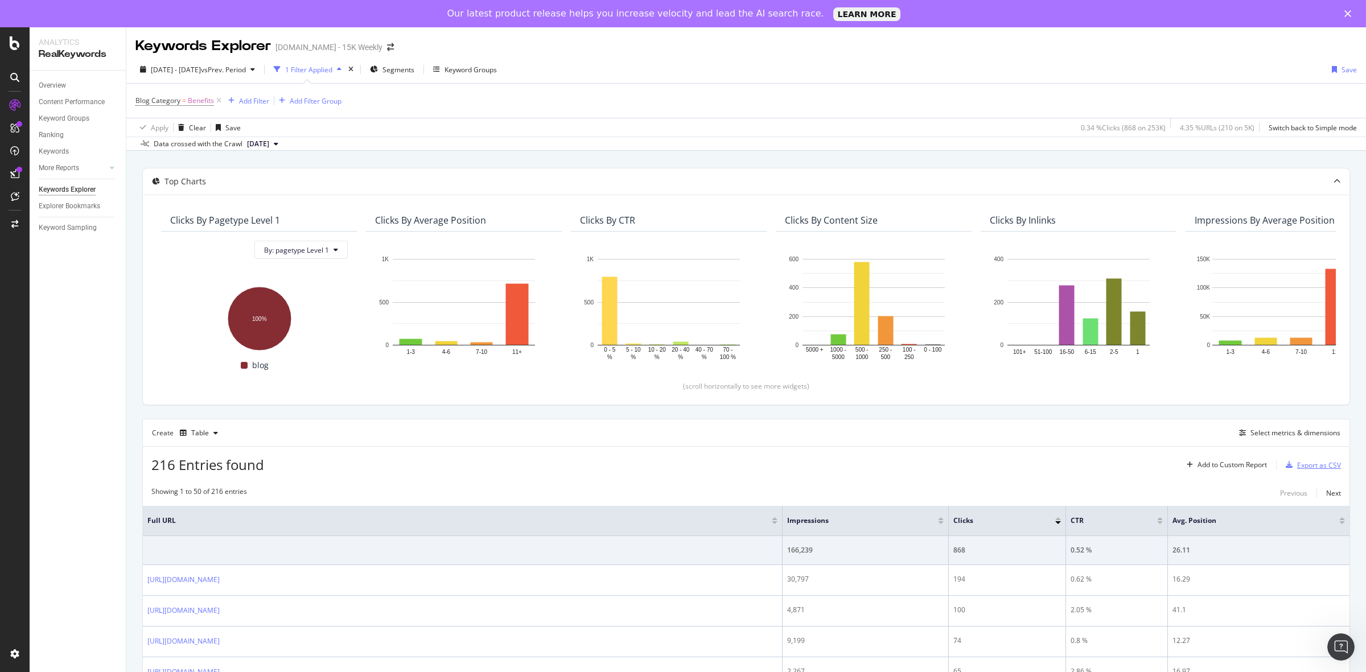
click at [1299, 461] on div "Export as CSV" at bounding box center [1319, 466] width 44 height 10
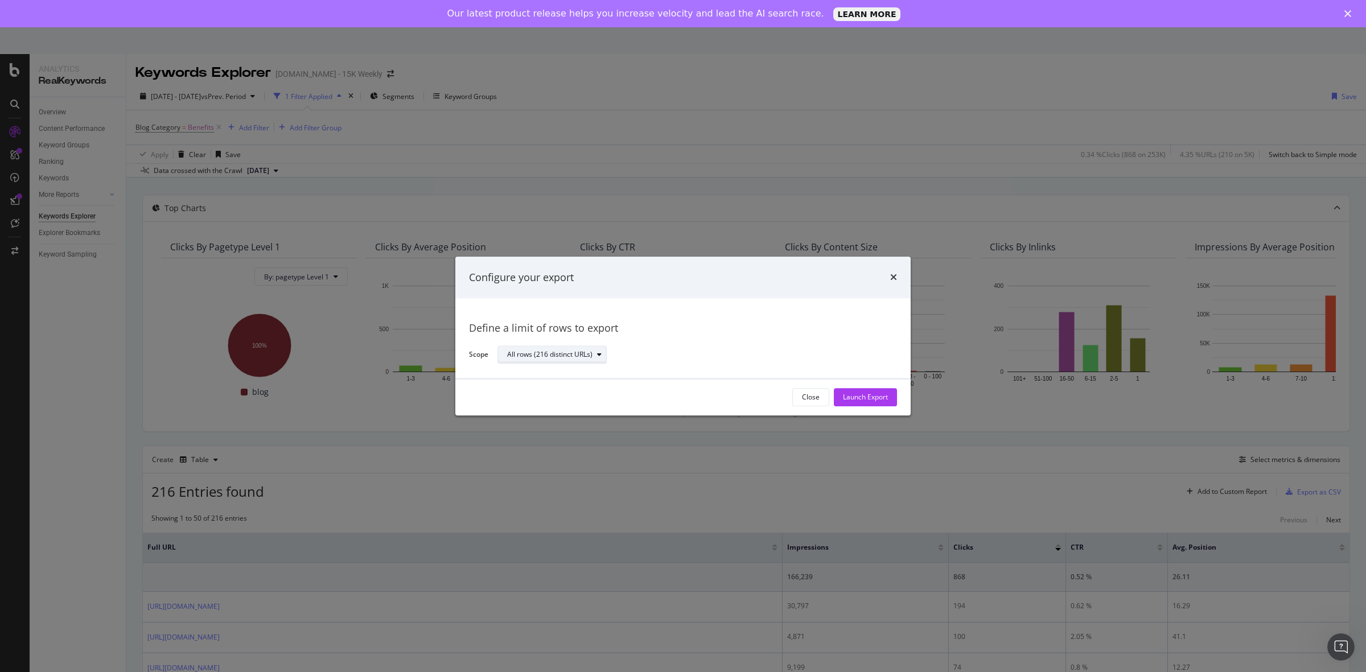
click at [573, 353] on div "All rows (216 distinct URLs)" at bounding box center [549, 355] width 85 height 7
click at [565, 392] on div "Define a limit" at bounding box center [558, 392] width 110 height 14
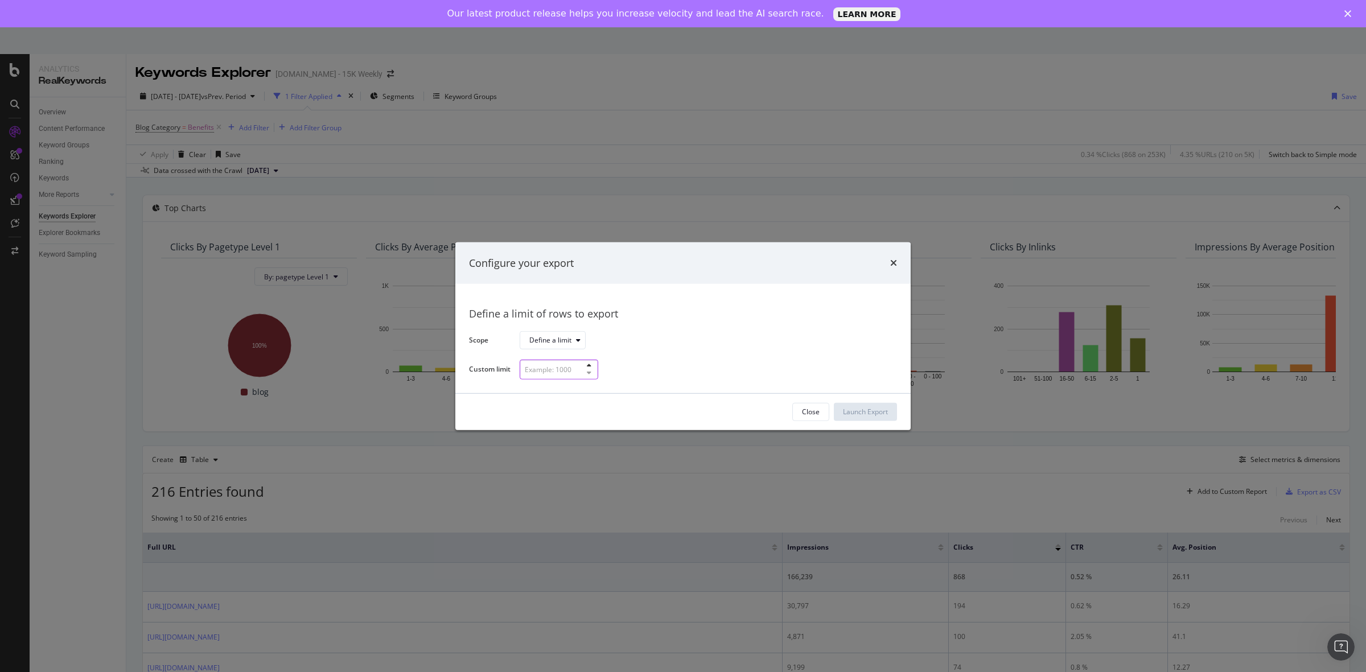
click at [562, 369] on input "modal" at bounding box center [559, 370] width 79 height 20
type input "60"
click at [879, 411] on div "Launch Export" at bounding box center [865, 412] width 45 height 10
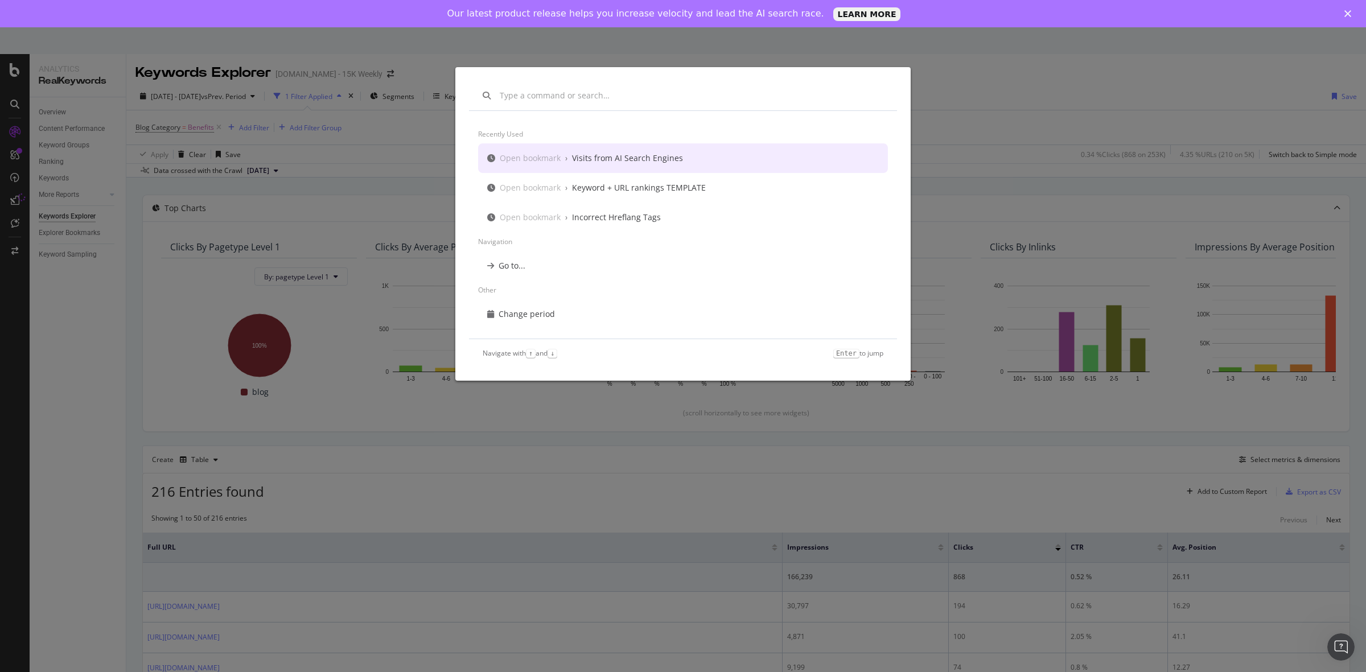
click at [1014, 143] on div "Recently used Open bookmark › Visits from AI Search Engines Open bookmark › Key…" at bounding box center [683, 336] width 1366 height 672
